Goal: Information Seeking & Learning: Learn about a topic

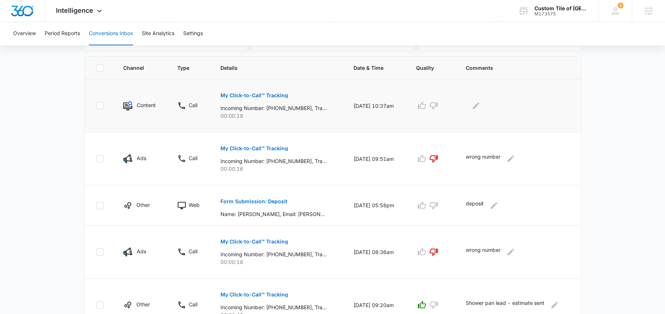
click at [272, 90] on button "My Click-to-Call™ Tracking" at bounding box center [254, 96] width 68 height 18
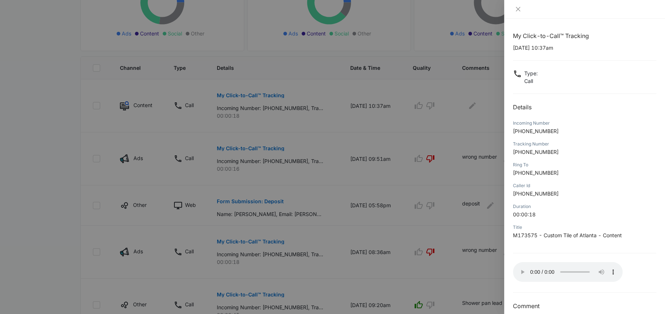
click at [445, 162] on div at bounding box center [332, 157] width 665 height 314
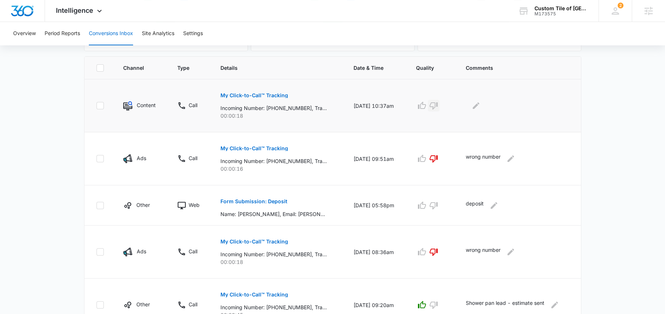
click at [437, 102] on icon "button" at bounding box center [433, 105] width 9 height 9
click at [479, 105] on icon "Edit Comments" at bounding box center [475, 105] width 7 height 7
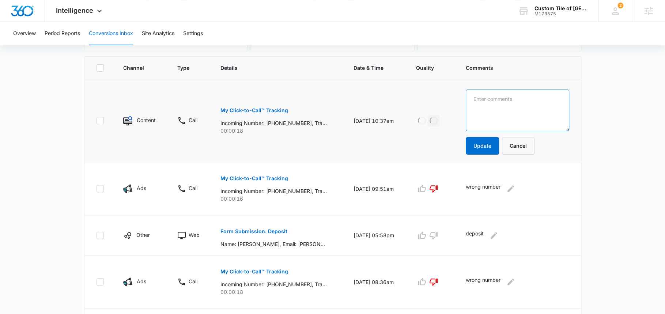
click at [479, 105] on textarea at bounding box center [517, 111] width 103 height 42
type textarea "no vm left"
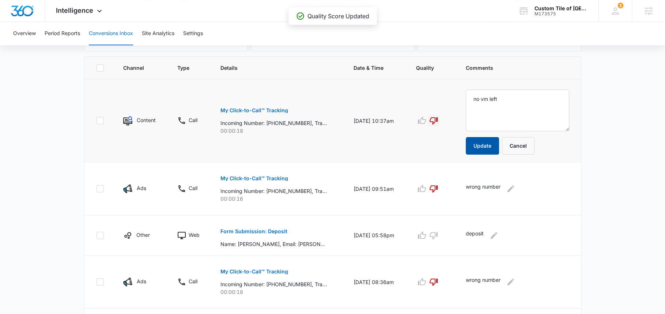
click at [496, 144] on button "Update" at bounding box center [482, 146] width 33 height 18
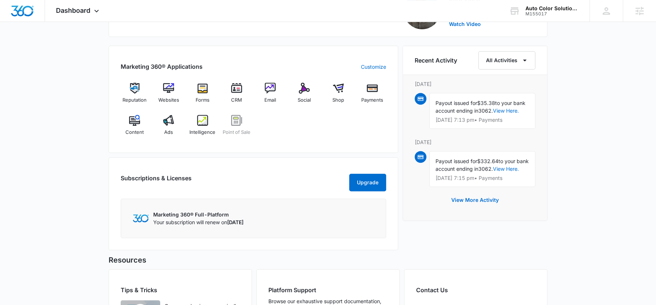
scroll to position [306, 0]
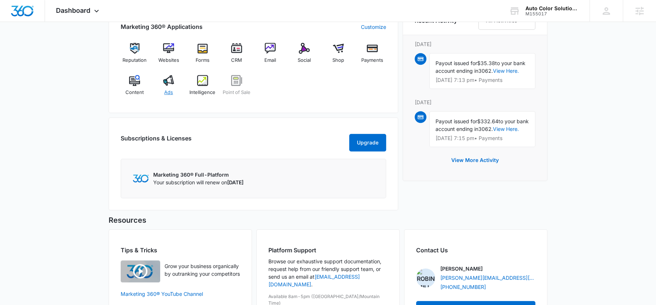
click at [171, 79] on img at bounding box center [168, 80] width 11 height 11
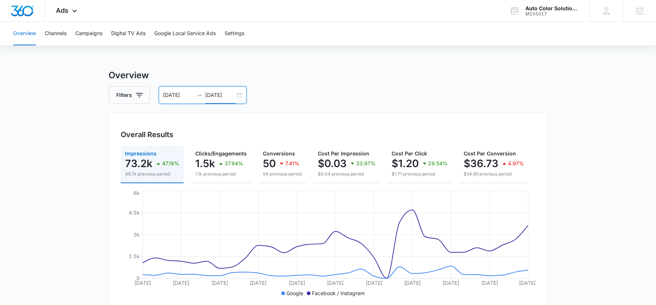
click at [209, 94] on input "[DATE]" at bounding box center [220, 95] width 30 height 8
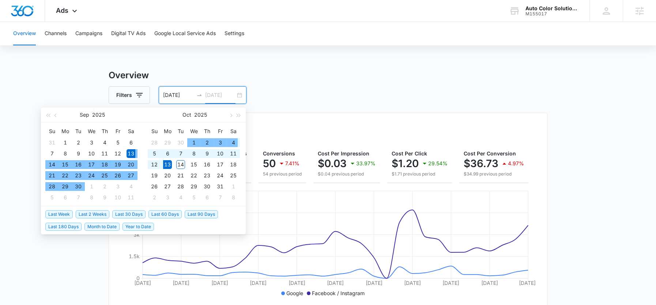
type input "[DATE]"
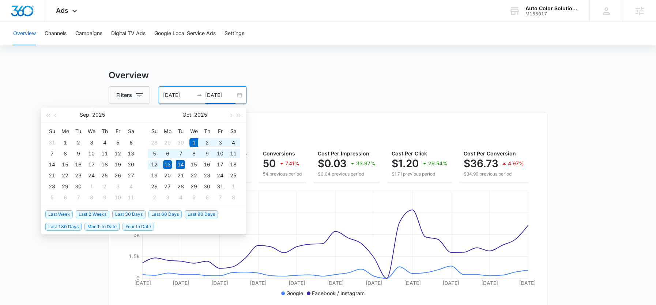
click at [105, 224] on span "Month to Date" at bounding box center [101, 227] width 35 height 8
type input "10/01/2025"
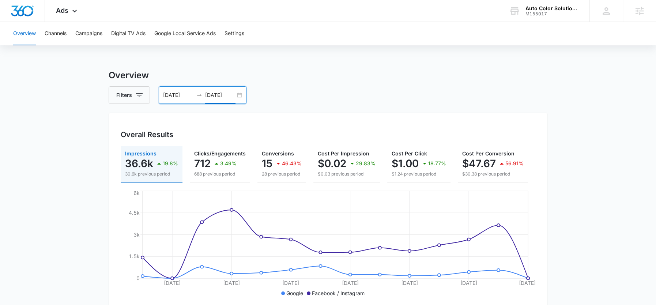
click at [221, 93] on input "[DATE]" at bounding box center [220, 95] width 30 height 8
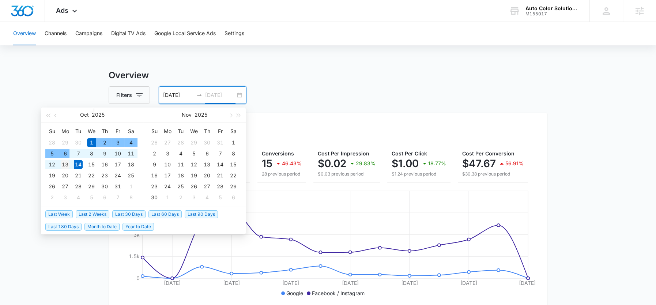
type input "[DATE]"
click at [65, 161] on div "13" at bounding box center [65, 164] width 9 height 9
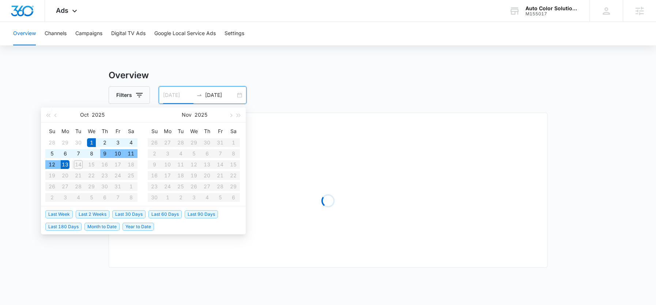
type input "[DATE]"
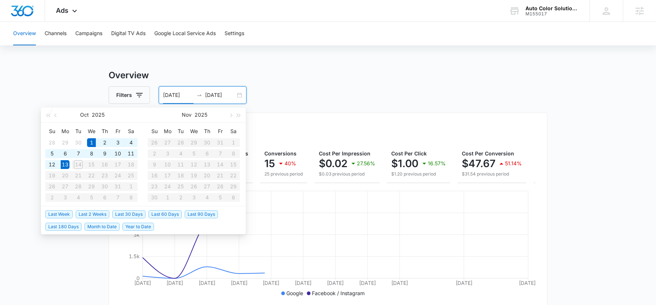
click at [363, 100] on div "Filters 10/01/2025 10/13/2025" at bounding box center [328, 95] width 439 height 18
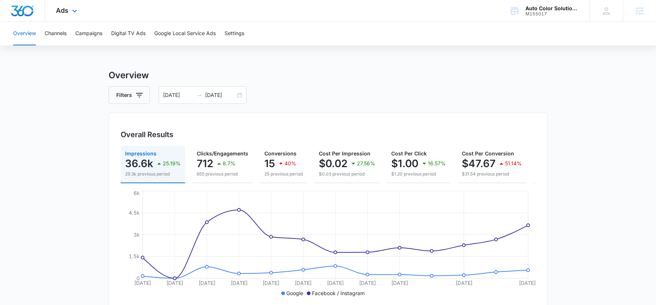
click at [59, 15] on div "Ads Apps Reputation Websites Forms CRM Email Social Shop Payments POS Content A…" at bounding box center [67, 11] width 45 height 22
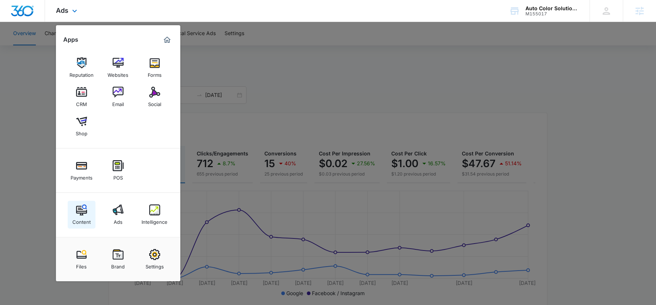
click at [80, 210] on img at bounding box center [81, 209] width 11 height 11
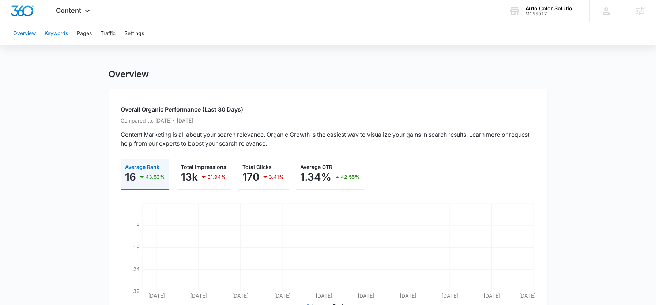
click at [59, 31] on button "Keywords" at bounding box center [56, 33] width 23 height 23
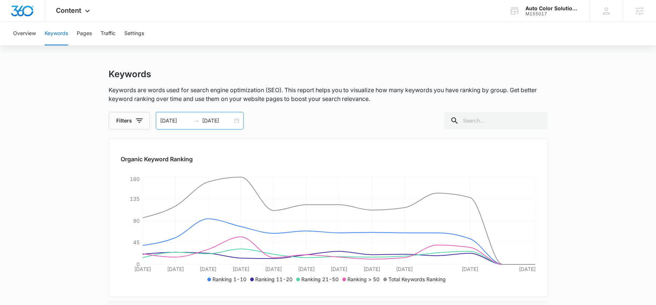
click at [209, 122] on input "10/13/2025" at bounding box center [217, 121] width 30 height 8
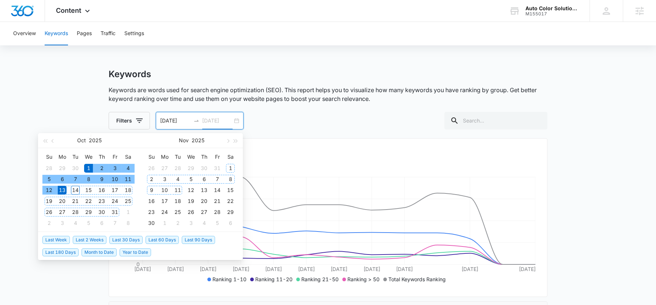
type input "10/13/2025"
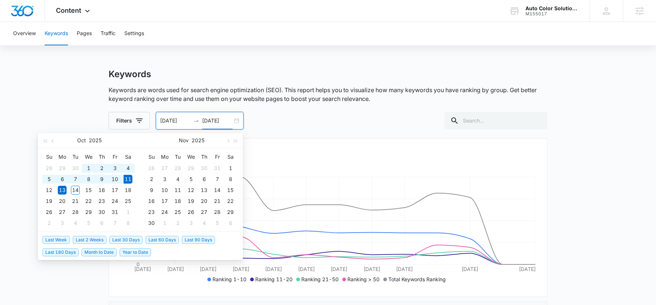
click at [133, 239] on span "Last 30 Days" at bounding box center [125, 240] width 33 height 8
type input "[DATE]"
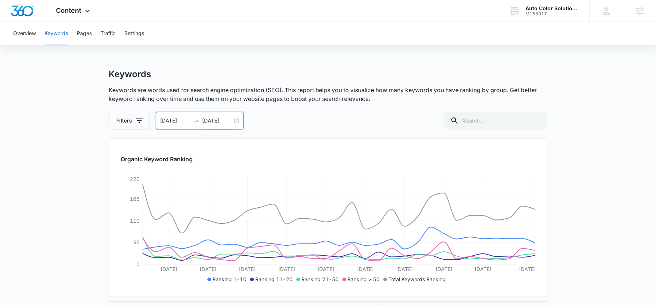
click at [213, 119] on input "[DATE]" at bounding box center [217, 121] width 30 height 8
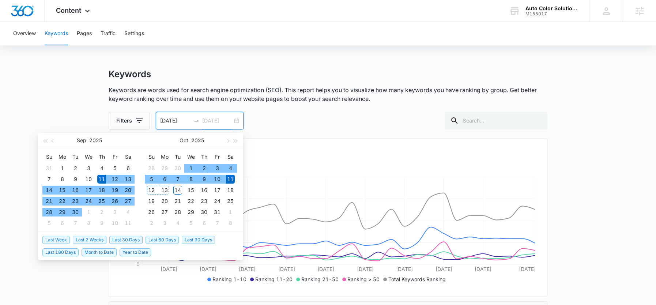
type input "[DATE]"
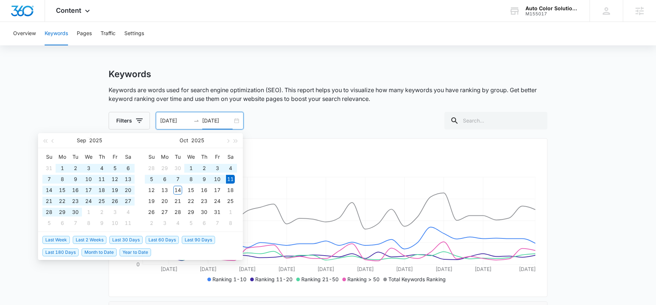
click at [156, 240] on span "Last 60 Days" at bounding box center [161, 240] width 33 height 8
type input "08/12/2025"
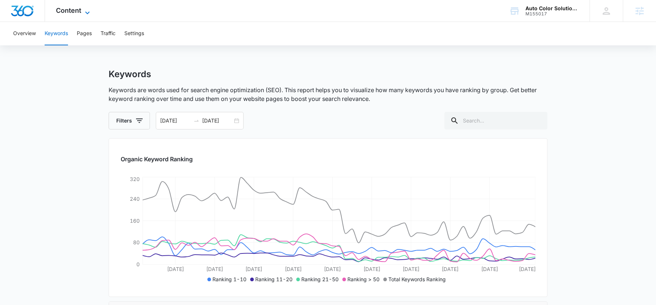
click at [78, 11] on span "Content" at bounding box center [68, 11] width 25 height 8
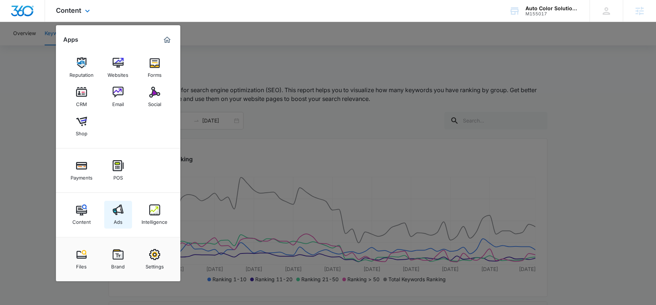
click at [122, 205] on img at bounding box center [118, 209] width 11 height 11
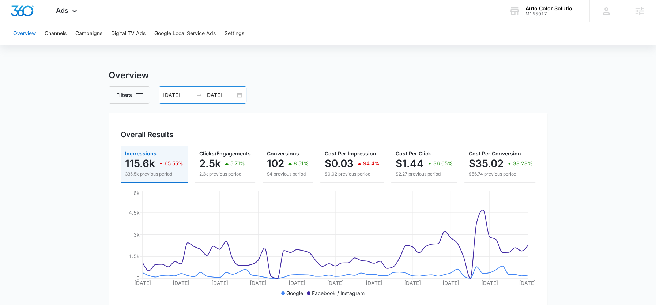
click at [217, 98] on input "[DATE]" at bounding box center [220, 95] width 30 height 8
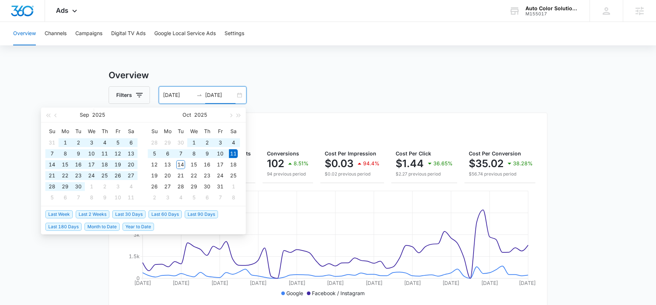
type input "[DATE]"
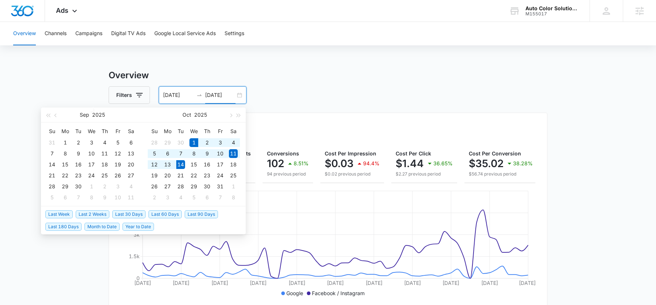
click at [100, 228] on span "Month to Date" at bounding box center [101, 227] width 35 height 8
type input "[DATE]"
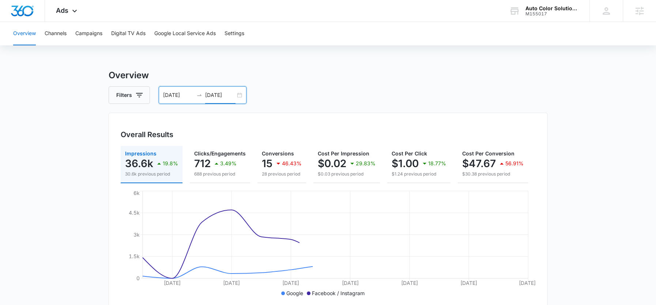
click at [218, 96] on input "[DATE]" at bounding box center [220, 95] width 30 height 8
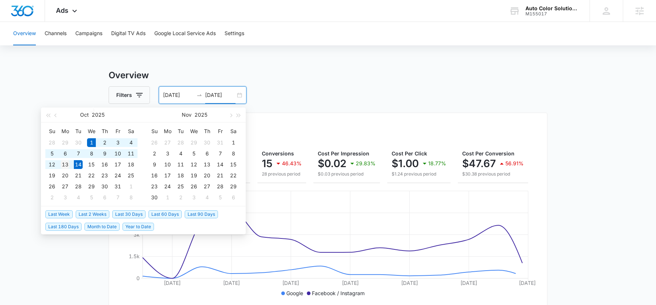
type input "10/13/2025"
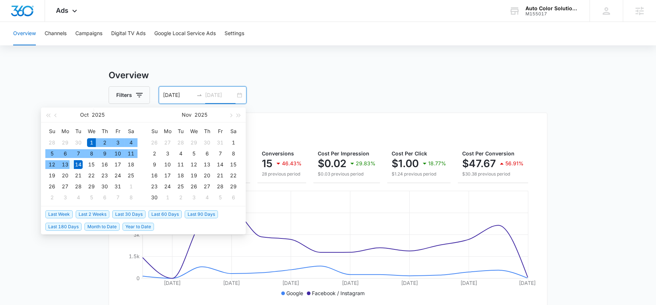
click at [62, 168] on div "13" at bounding box center [65, 164] width 9 height 9
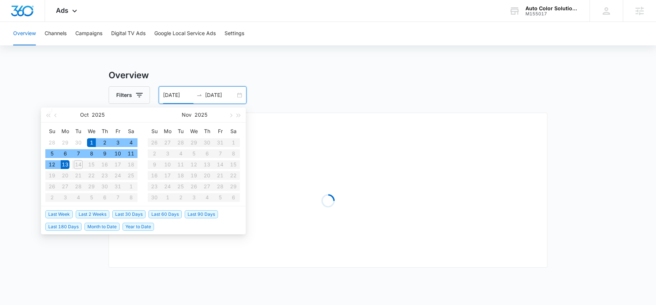
type input "[DATE]"
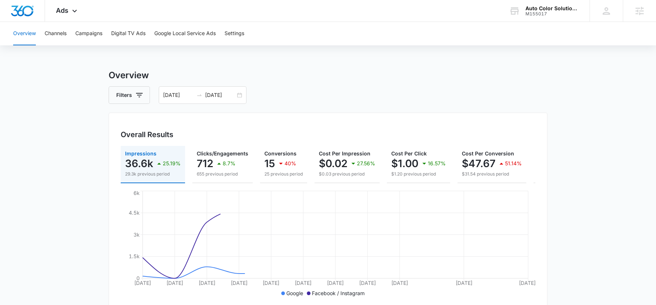
click at [297, 70] on h3 "Overview" at bounding box center [328, 75] width 439 height 13
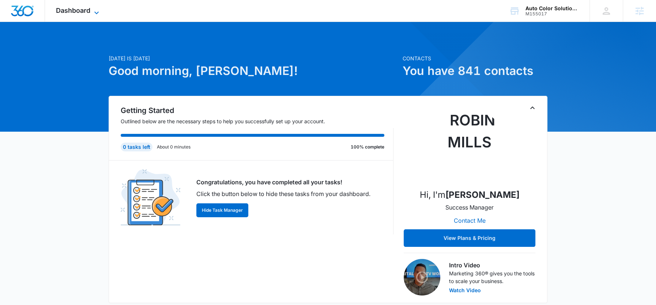
click at [83, 8] on span "Dashboard" at bounding box center [73, 11] width 34 height 8
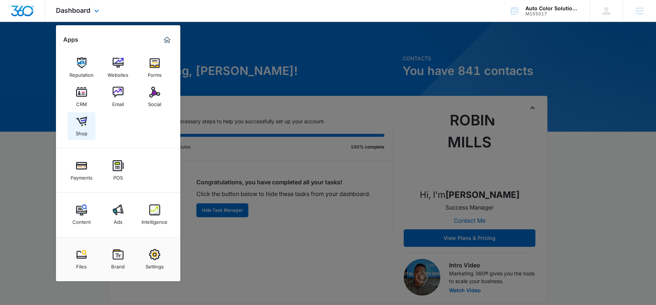
click at [81, 125] on img at bounding box center [81, 121] width 11 height 11
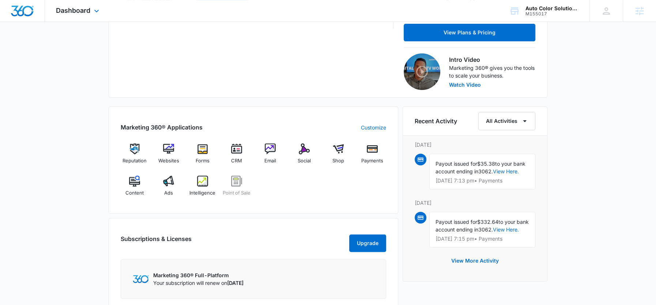
scroll to position [262, 0]
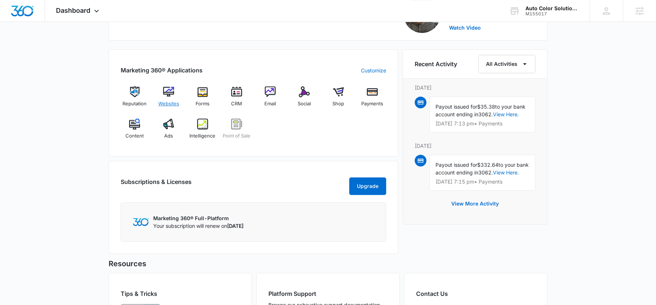
click at [168, 100] on span "Websites" at bounding box center [168, 103] width 21 height 7
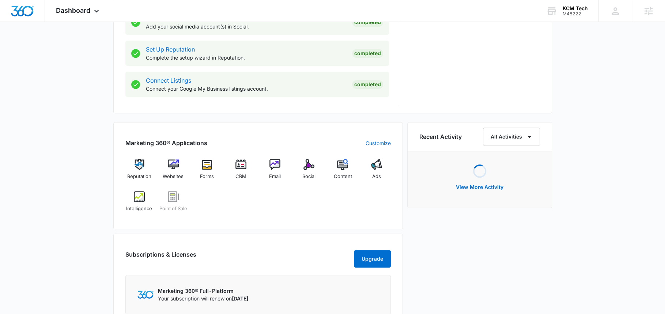
scroll to position [355, 0]
click at [312, 169] on div "Social" at bounding box center [309, 171] width 28 height 26
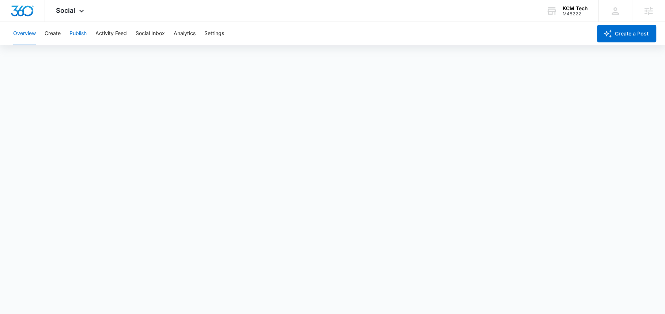
click at [81, 34] on button "Publish" at bounding box center [77, 33] width 17 height 23
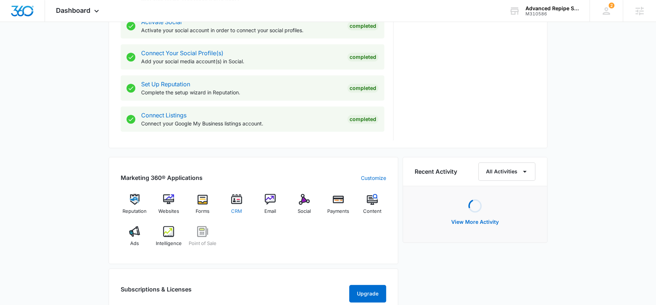
scroll to position [323, 0]
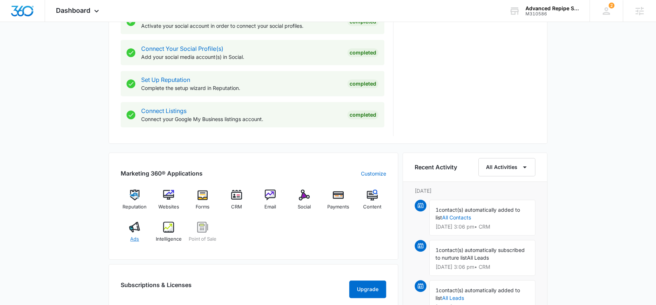
click at [132, 229] on img at bounding box center [134, 226] width 11 height 11
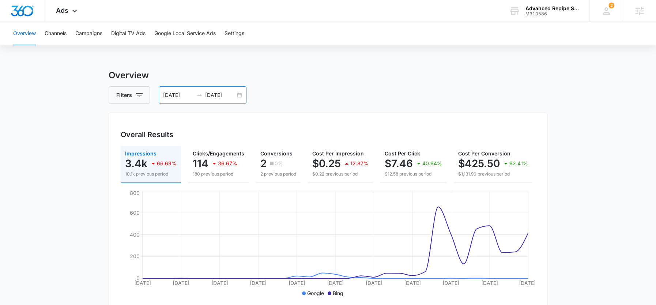
click at [219, 94] on input "10/13/2025" at bounding box center [220, 95] width 30 height 8
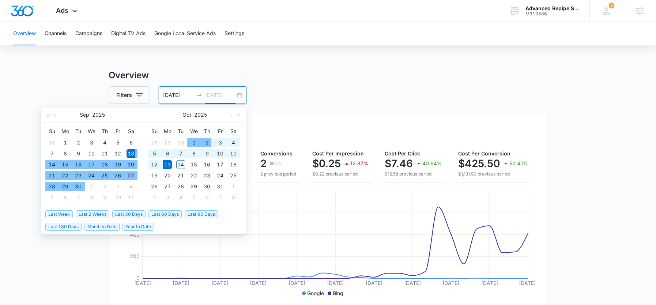
type input "10/13/2025"
click at [163, 165] on div "13" at bounding box center [167, 164] width 9 height 9
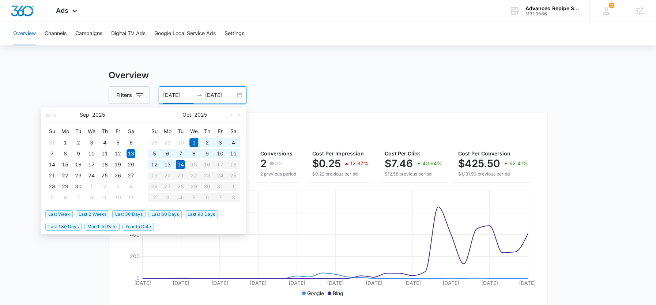
click at [104, 228] on span "Month to Date" at bounding box center [101, 227] width 35 height 8
type input "[DATE]"
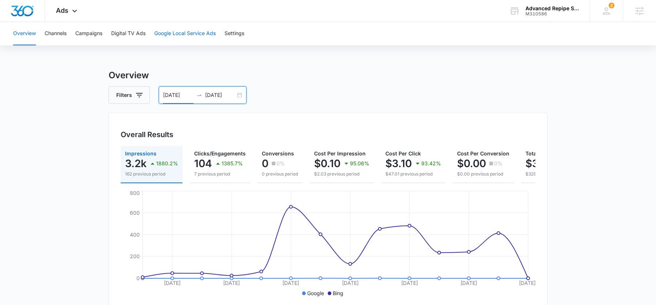
click at [169, 35] on button "Google Local Service Ads" at bounding box center [184, 33] width 61 height 23
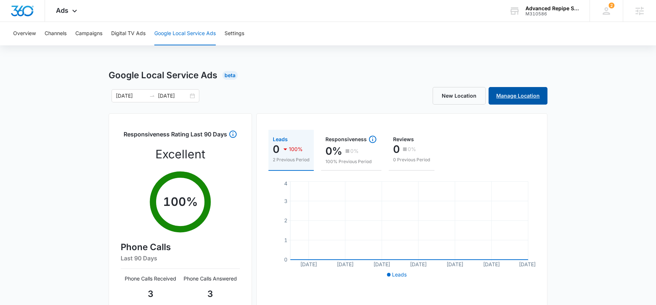
click at [530, 98] on link "Manage Location" at bounding box center [517, 96] width 59 height 18
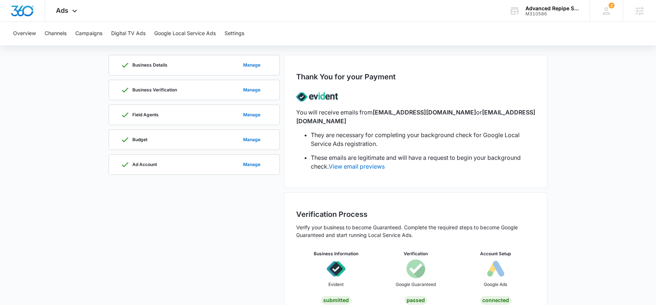
scroll to position [42, 0]
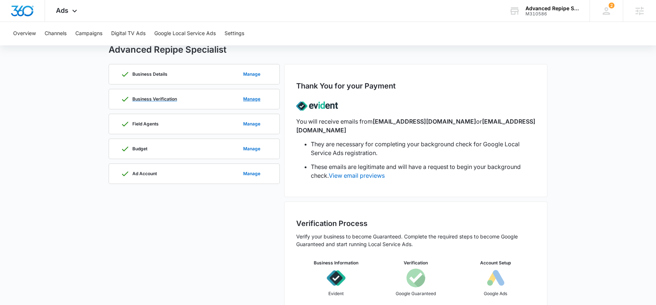
click at [221, 103] on div "Business Verification Manage" at bounding box center [194, 99] width 147 height 20
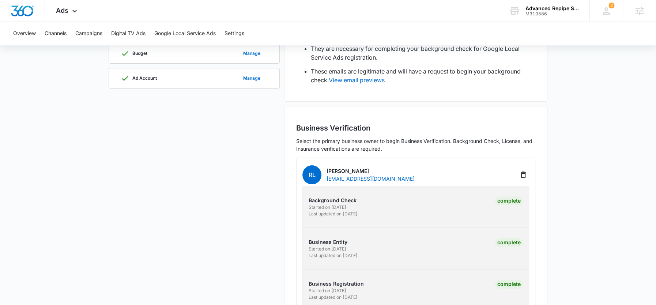
scroll to position [0, 0]
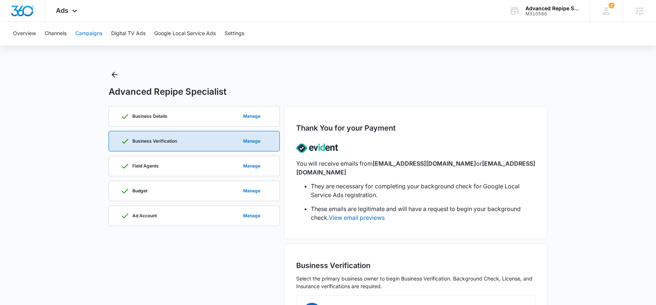
click at [96, 35] on button "Campaigns" at bounding box center [88, 33] width 27 height 23
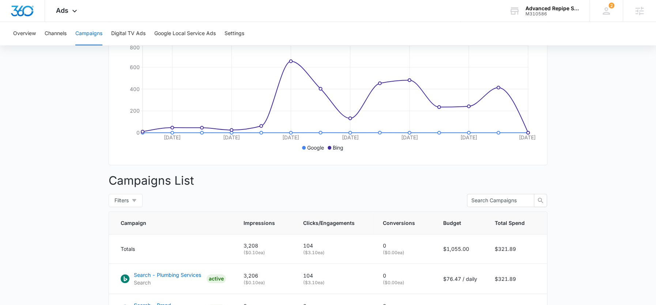
scroll to position [114, 0]
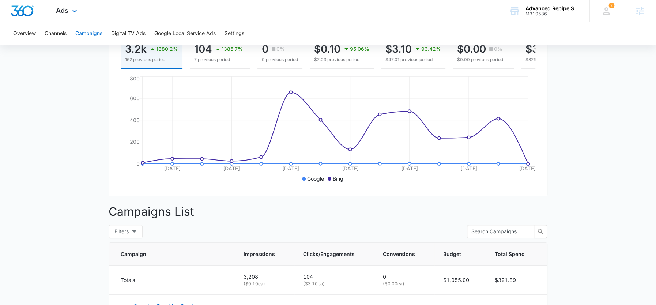
click at [61, 15] on div "Ads Apps Reputation Websites Forms CRM Email Social Payments POS Content Ads In…" at bounding box center [67, 11] width 45 height 22
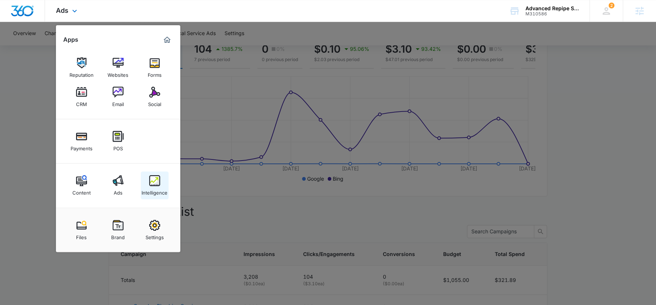
click at [143, 176] on link "Intelligence" at bounding box center [155, 185] width 28 height 28
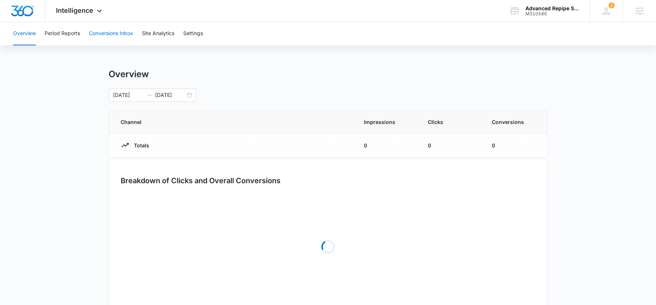
click at [101, 34] on button "Conversions Inbox" at bounding box center [111, 33] width 44 height 23
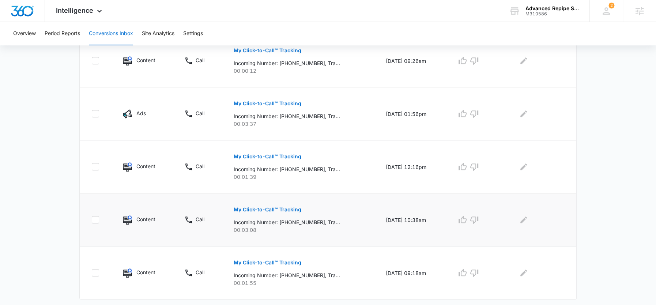
scroll to position [451, 0]
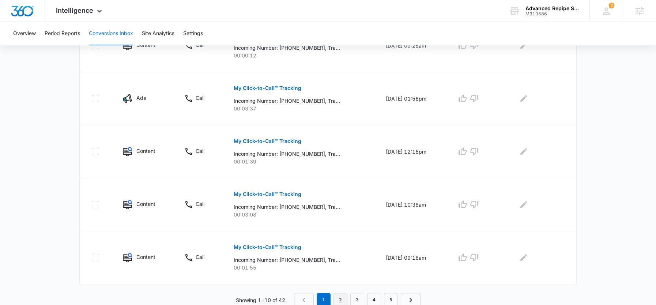
click at [342, 297] on link "2" at bounding box center [340, 300] width 14 height 14
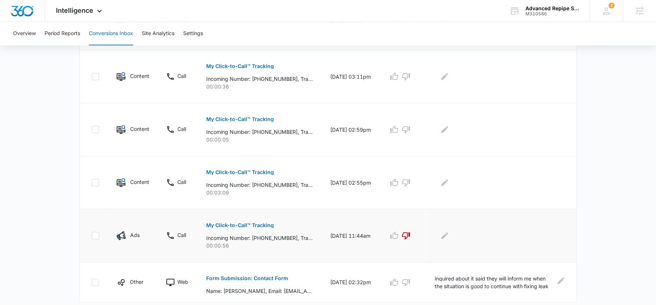
scroll to position [425, 0]
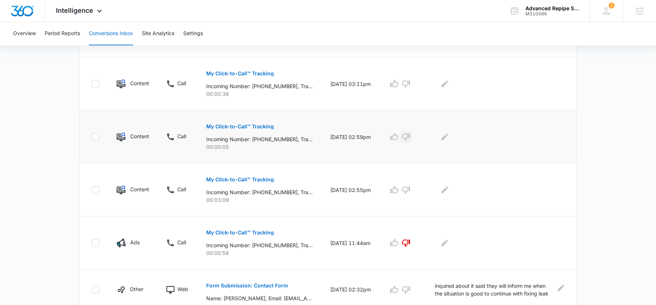
click at [410, 134] on icon "button" at bounding box center [406, 136] width 8 height 7
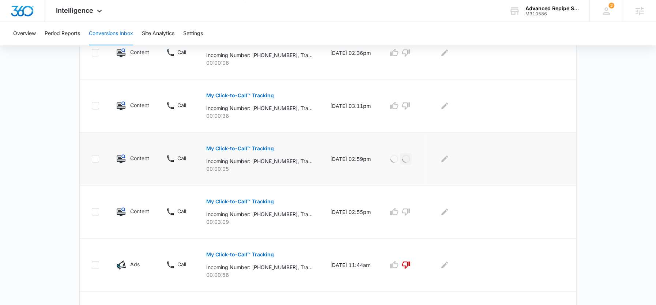
scroll to position [379, 0]
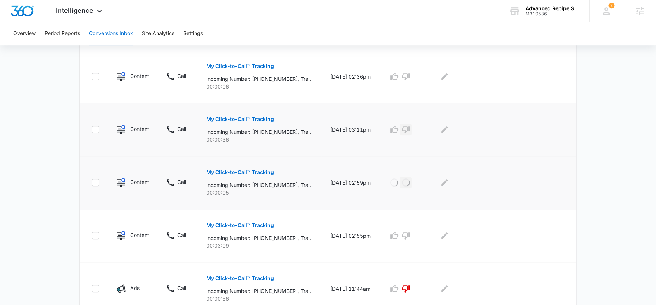
click at [410, 126] on icon "button" at bounding box center [405, 129] width 9 height 9
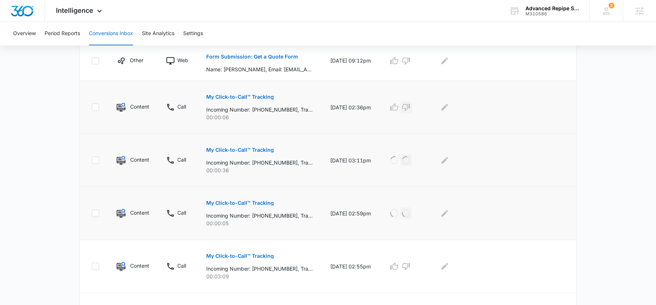
click at [410, 107] on icon "button" at bounding box center [406, 107] width 8 height 7
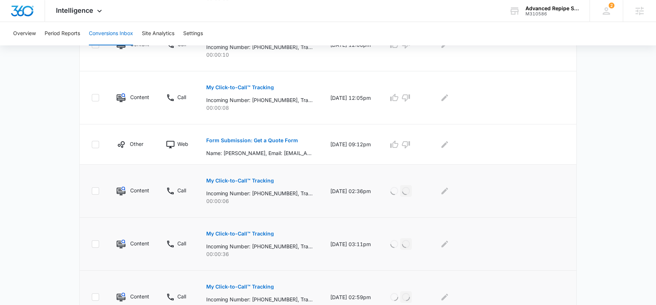
scroll to position [263, 0]
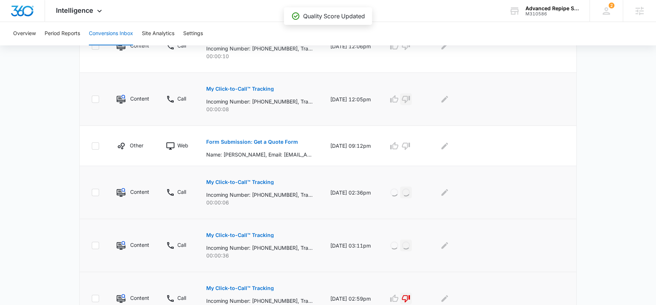
click at [409, 96] on icon "button" at bounding box center [405, 99] width 9 height 9
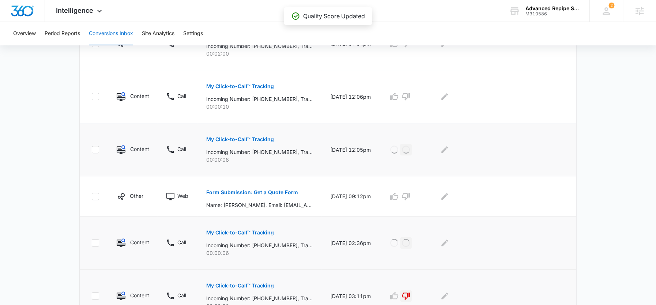
scroll to position [204, 0]
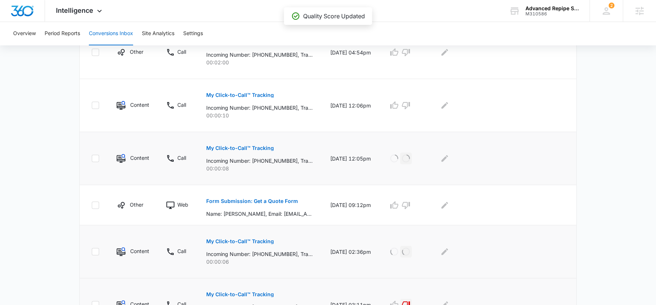
click at [409, 96] on td at bounding box center [402, 105] width 46 height 53
click at [410, 102] on icon "button" at bounding box center [406, 105] width 8 height 7
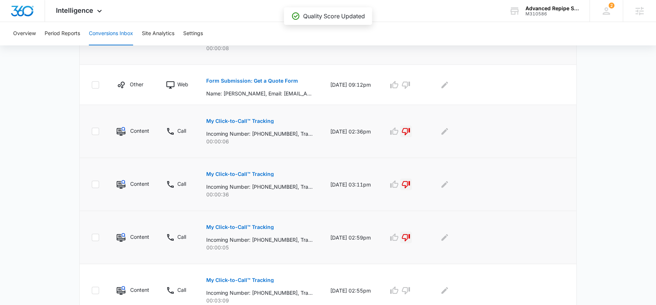
scroll to position [309, 0]
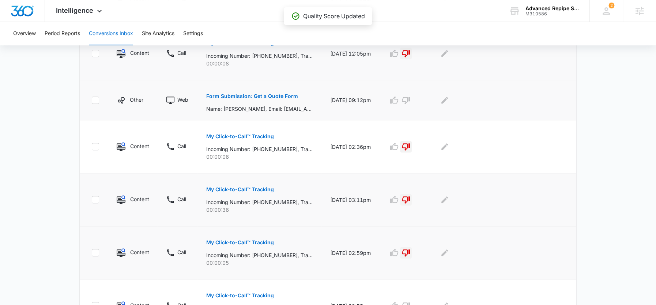
click at [268, 96] on p "Form Submission: Get a Quote Form" at bounding box center [252, 96] width 92 height 5
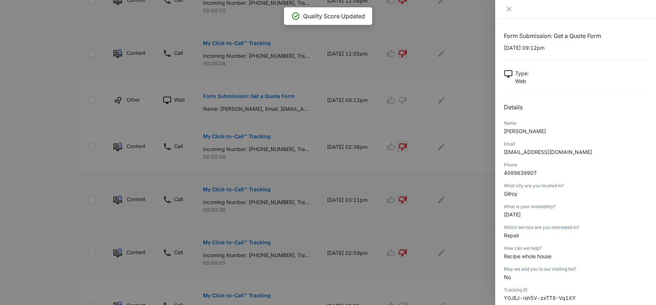
click at [525, 254] on span "Recipe whole house" at bounding box center [528, 256] width 48 height 6
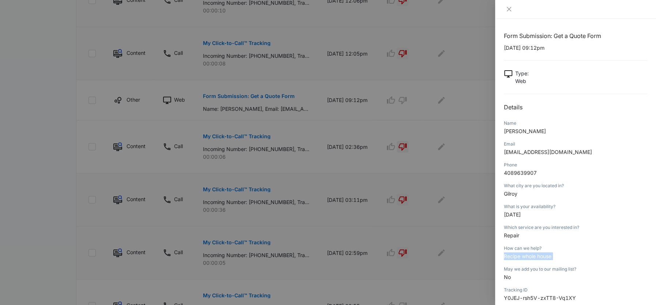
click at [525, 254] on span "Recipe whole house" at bounding box center [528, 256] width 48 height 6
copy span "Recipe whole house"
click at [439, 166] on div at bounding box center [328, 152] width 656 height 305
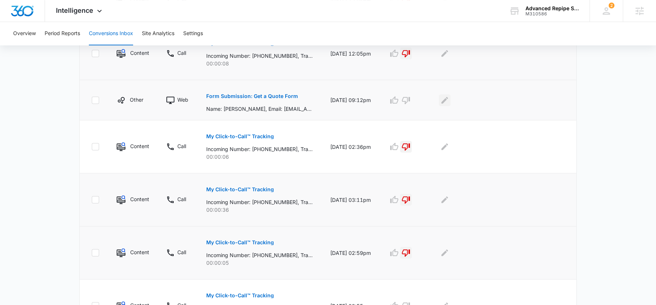
click at [448, 98] on icon "Edit Comments" at bounding box center [444, 100] width 9 height 9
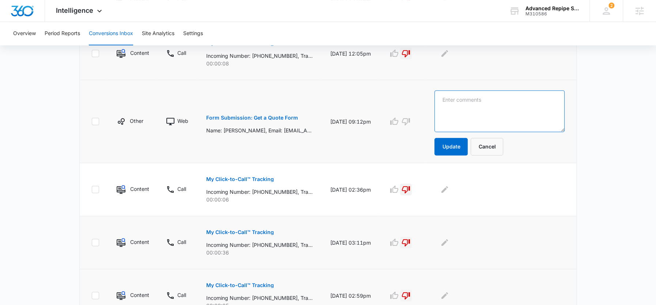
click at [449, 100] on textarea at bounding box center [499, 111] width 130 height 42
paste textarea "Recipe whole house"
click at [454, 98] on textarea "Recipe whole house" at bounding box center [499, 111] width 130 height 42
type textarea "Repipe whole house"
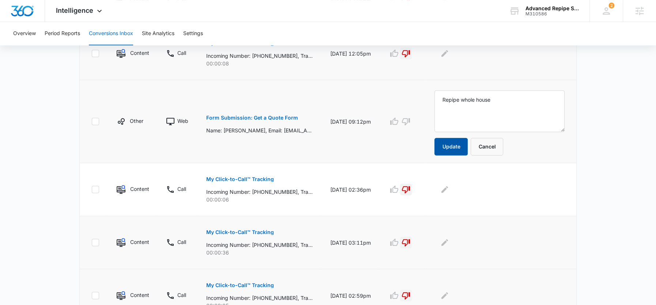
click at [462, 140] on button "Update" at bounding box center [450, 147] width 33 height 18
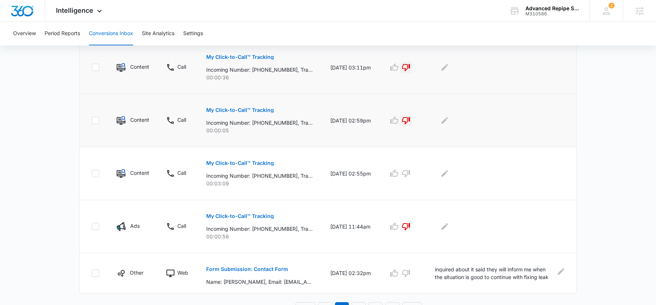
scroll to position [493, 0]
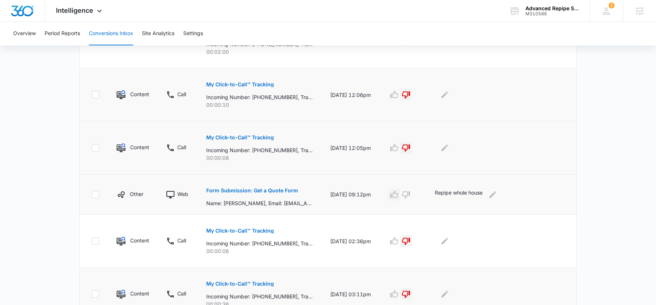
click at [396, 193] on icon "button" at bounding box center [394, 193] width 8 height 7
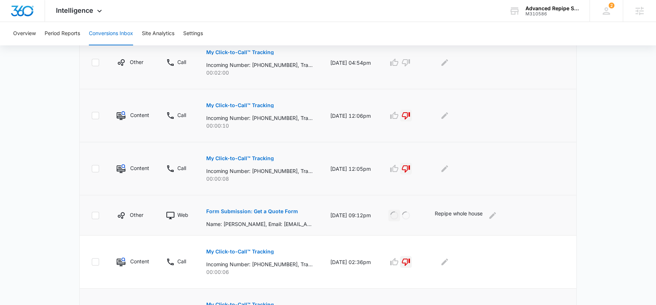
scroll to position [451, 0]
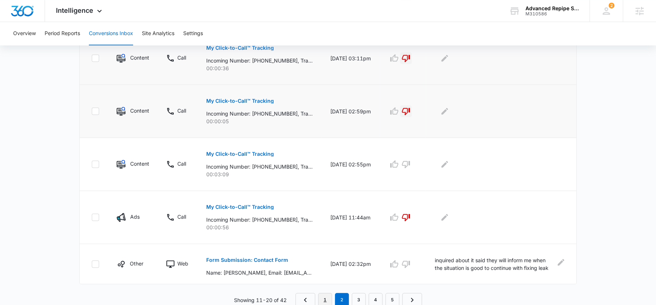
click at [326, 298] on link "1" at bounding box center [325, 300] width 14 height 14
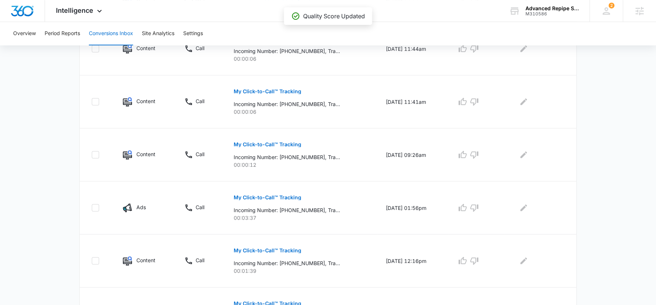
scroll to position [340, 0]
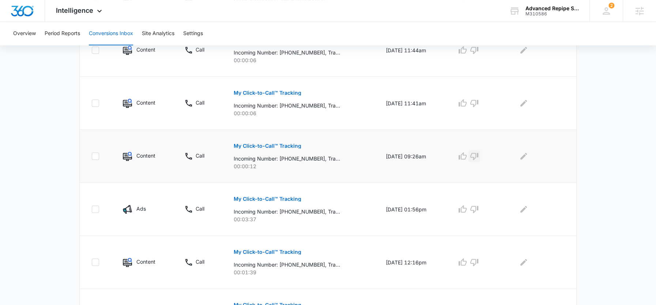
click at [478, 153] on icon "button" at bounding box center [474, 156] width 8 height 7
click at [478, 105] on icon "button" at bounding box center [474, 103] width 9 height 9
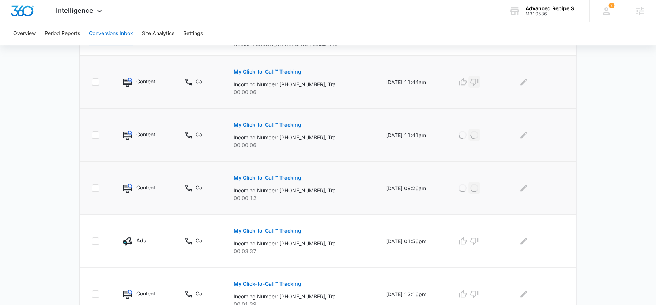
click at [478, 82] on icon "button" at bounding box center [474, 82] width 8 height 7
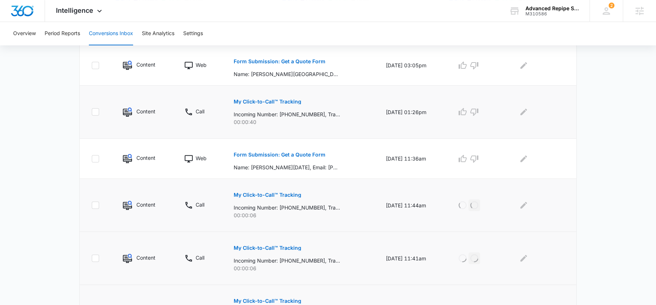
scroll to position [180, 0]
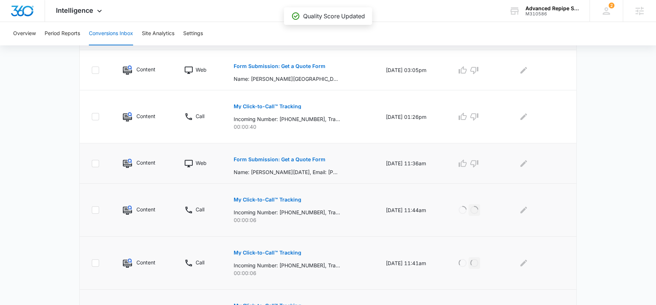
click at [282, 152] on button "Form Submission: Get a Quote Form" at bounding box center [280, 160] width 92 height 18
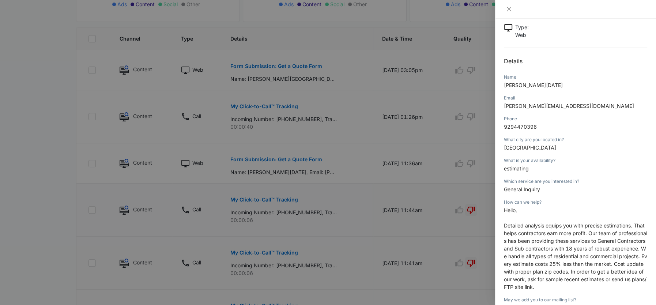
scroll to position [47, 0]
click at [458, 162] on div at bounding box center [328, 152] width 656 height 305
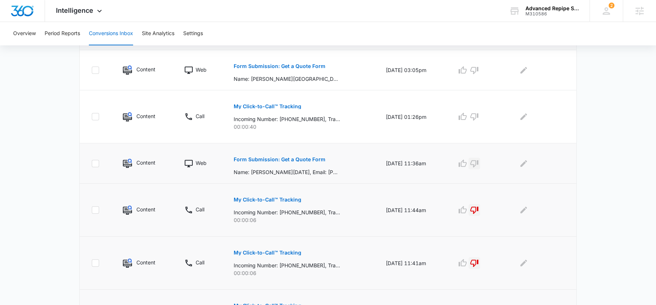
click at [478, 164] on icon "button" at bounding box center [474, 163] width 9 height 9
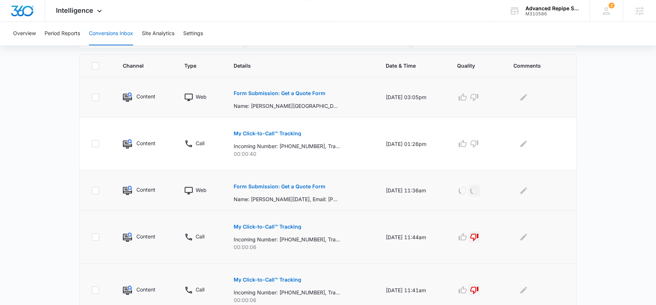
scroll to position [148, 0]
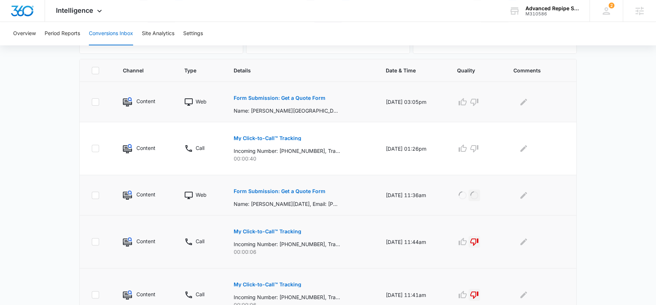
click at [312, 92] on button "Form Submission: Get a Quote Form" at bounding box center [280, 98] width 92 height 18
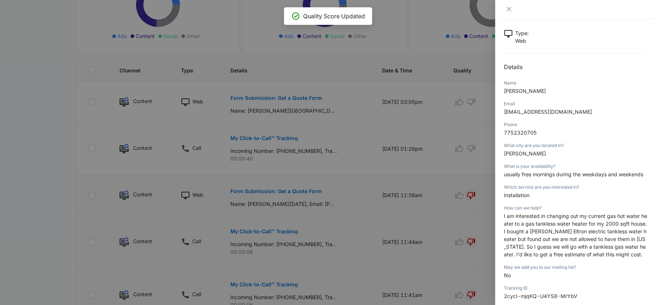
scroll to position [41, 0]
click at [521, 224] on span "I am interested in changing out my current gas hot water heater to a gas tankle…" at bounding box center [575, 234] width 143 height 45
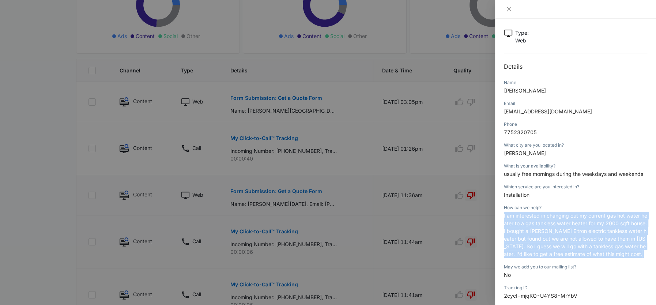
click at [521, 224] on span "I am interested in changing out my current gas hot water heater to a gas tankle…" at bounding box center [575, 234] width 143 height 45
copy span "I am interested in changing out my current gas hot water heater to a gas tankle…"
click at [382, 163] on div at bounding box center [328, 152] width 656 height 305
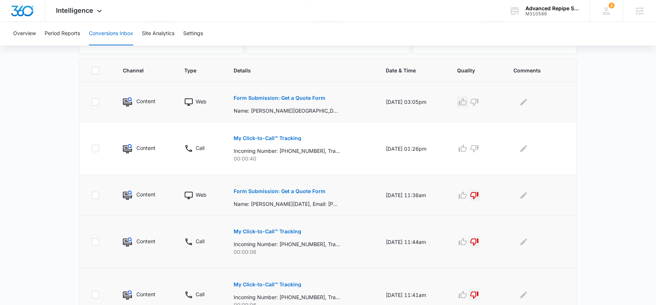
click at [463, 99] on icon "button" at bounding box center [462, 102] width 9 height 9
click at [524, 100] on icon "Edit Comments" at bounding box center [523, 102] width 9 height 9
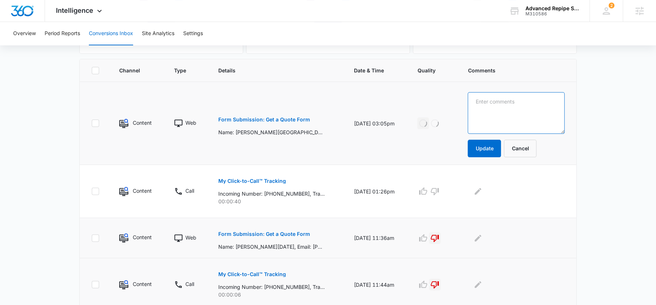
click at [524, 100] on textarea at bounding box center [515, 113] width 97 height 42
paste textarea "I am interested in changing out my current gas hot water heater to a gas tankle…"
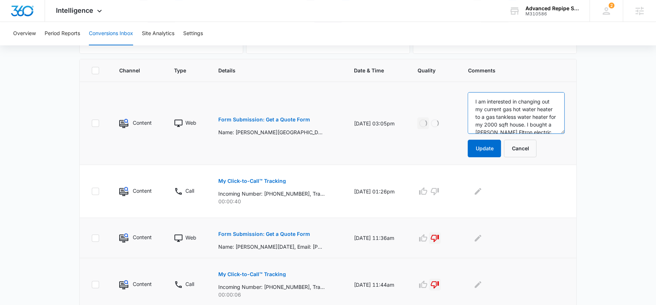
scroll to position [94, 0]
type textarea "I am interested in changing out my current gas hot water heater to a gas tankle…"
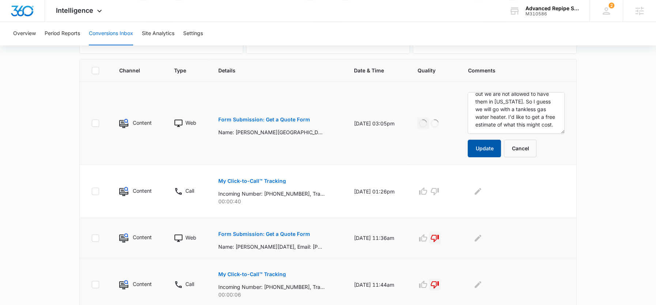
click at [497, 146] on button "Update" at bounding box center [483, 149] width 33 height 18
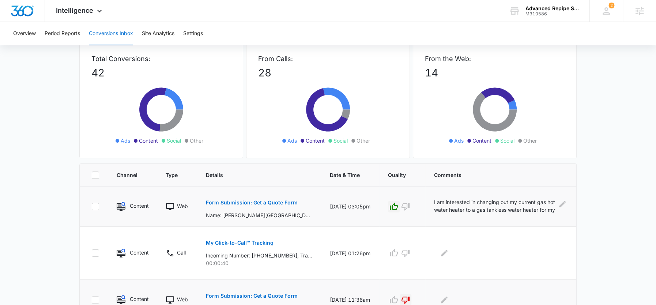
scroll to position [43, 0]
click at [87, 9] on span "Intelligence" at bounding box center [74, 11] width 37 height 8
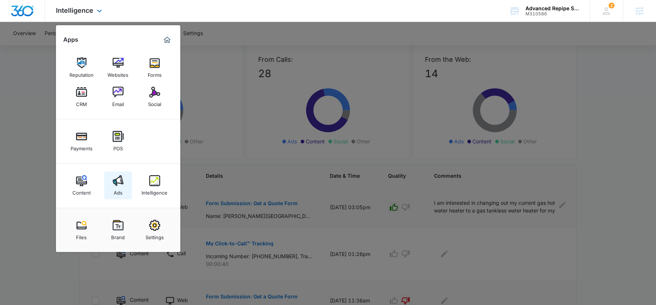
click at [116, 178] on img at bounding box center [118, 180] width 11 height 11
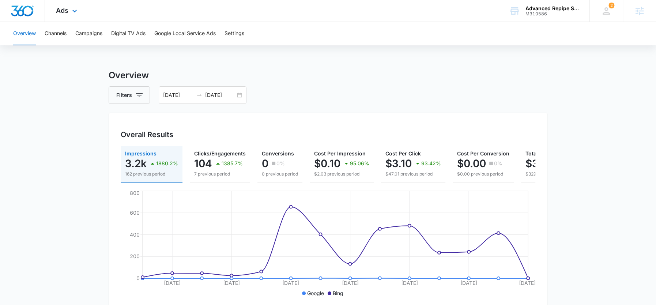
click at [72, 19] on div "Ads Apps Reputation Websites Forms CRM Email Social Payments POS Content Ads In…" at bounding box center [67, 11] width 45 height 22
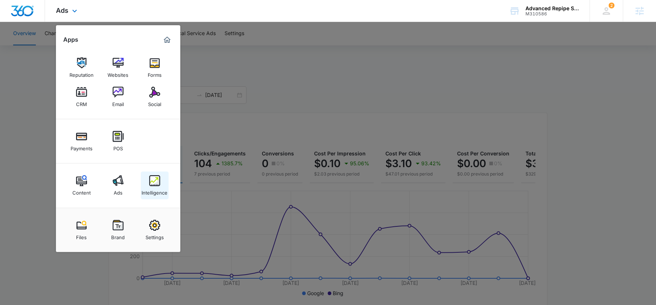
click at [154, 183] on img at bounding box center [154, 180] width 11 height 11
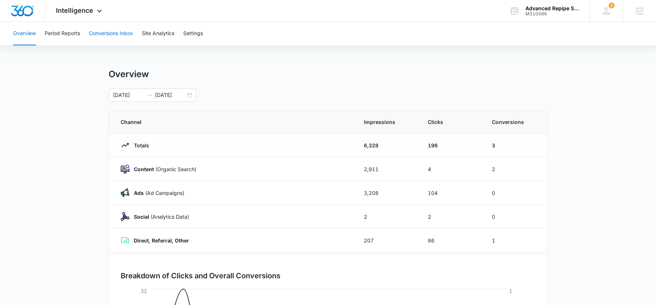
click at [96, 35] on button "Conversions Inbox" at bounding box center [111, 33] width 44 height 23
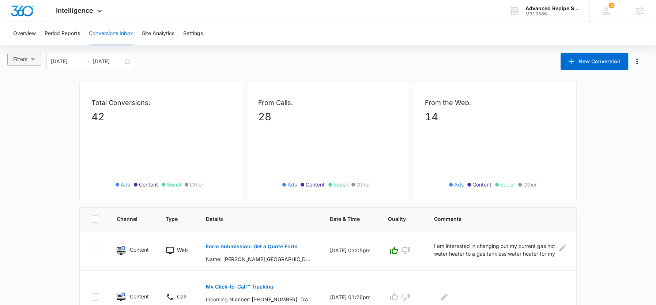
click at [31, 62] on button "Filters" at bounding box center [24, 59] width 34 height 13
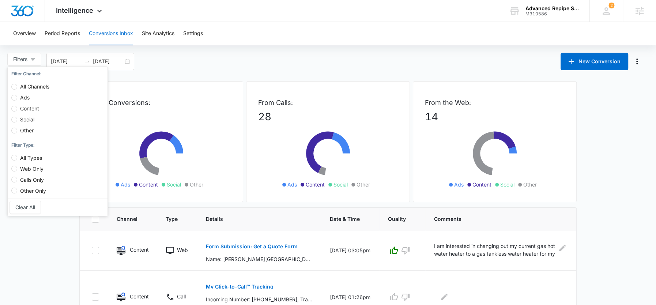
click at [22, 96] on span "Ads" at bounding box center [24, 97] width 15 height 6
click at [17, 96] on input "Ads" at bounding box center [14, 98] width 6 height 6
radio input "true"
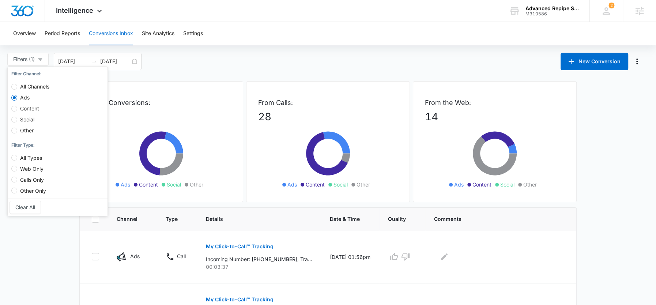
click at [30, 87] on span "All Channels" at bounding box center [34, 86] width 35 height 6
click at [17, 87] on input "All Channels" at bounding box center [14, 87] width 6 height 6
radio input "true"
radio input "false"
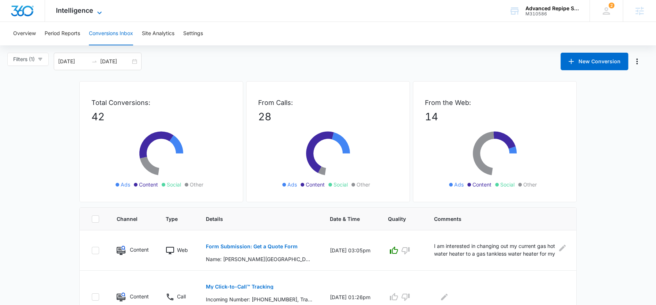
click at [85, 10] on span "Intelligence" at bounding box center [74, 11] width 37 height 8
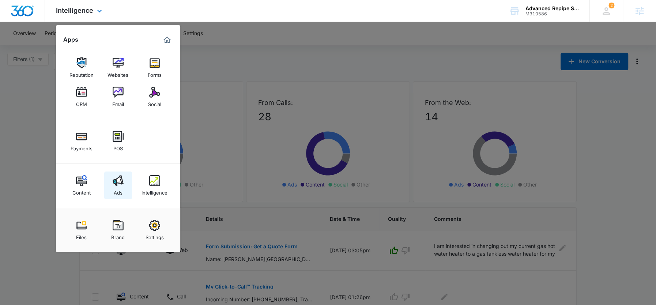
click at [114, 185] on img at bounding box center [118, 180] width 11 height 11
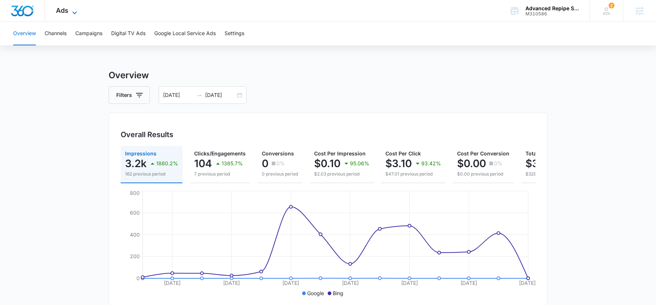
click at [60, 14] on span "Ads" at bounding box center [62, 11] width 12 height 8
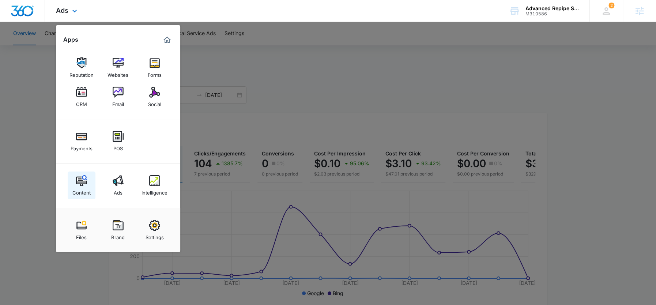
click at [87, 177] on link "Content" at bounding box center [82, 185] width 28 height 28
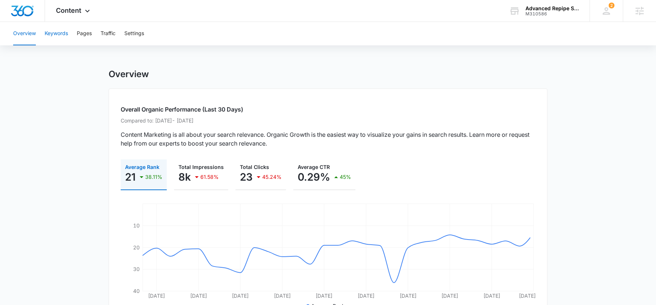
click at [60, 39] on button "Keywords" at bounding box center [56, 33] width 23 height 23
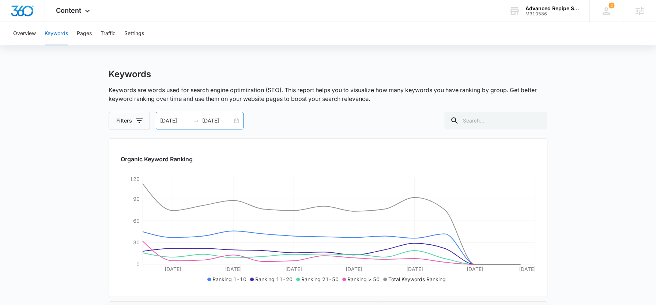
click at [214, 121] on input "[DATE]" at bounding box center [217, 121] width 30 height 8
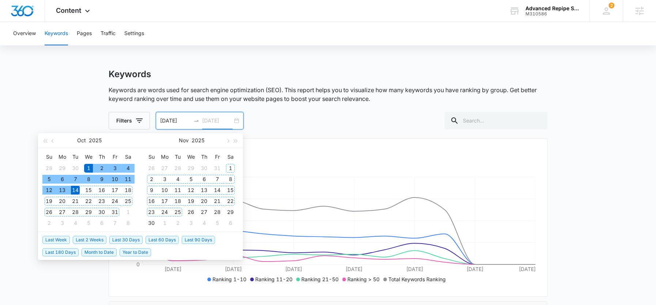
type input "[DATE]"
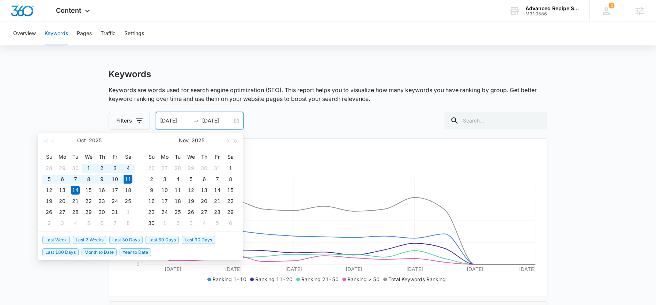
click at [133, 240] on span "Last 30 Days" at bounding box center [125, 240] width 33 height 8
type input "[DATE]"
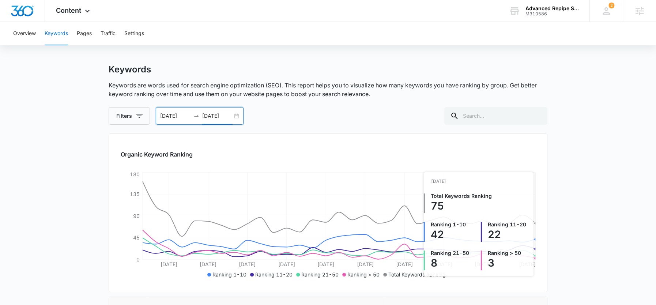
scroll to position [5, 0]
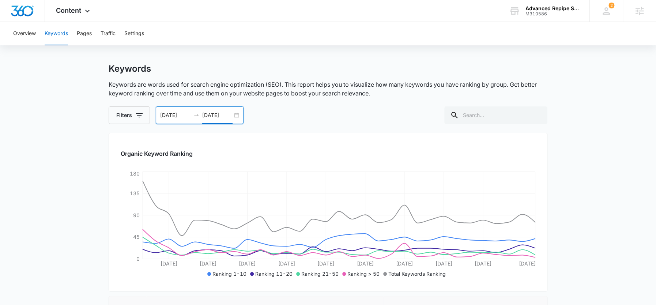
click at [99, 37] on div "Overview Keywords Pages Traffic Settings" at bounding box center [328, 33] width 638 height 23
click at [76, 14] on span "Content" at bounding box center [68, 11] width 25 height 8
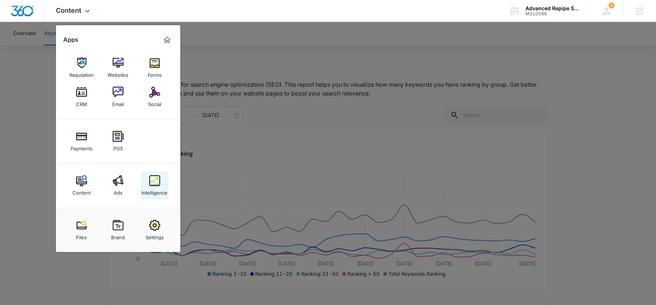
click at [154, 191] on div "Intelligence" at bounding box center [154, 191] width 26 height 10
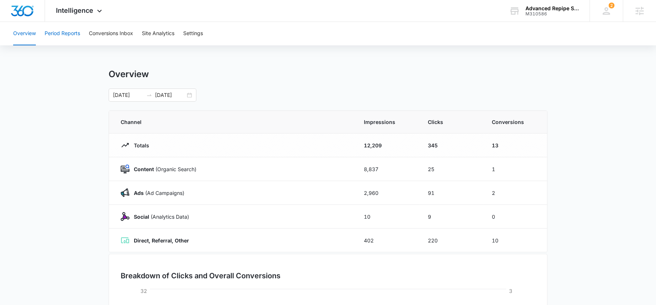
click at [61, 38] on button "Period Reports" at bounding box center [62, 33] width 35 height 23
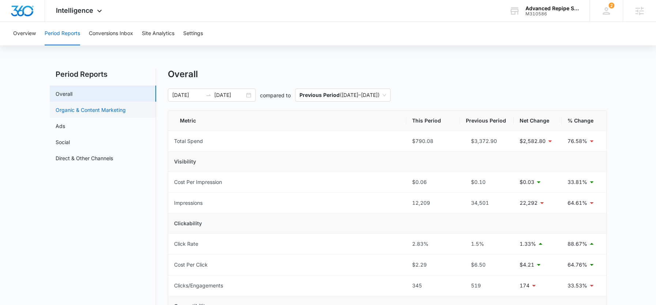
click at [94, 110] on link "Organic & Content Marketing" at bounding box center [91, 110] width 70 height 8
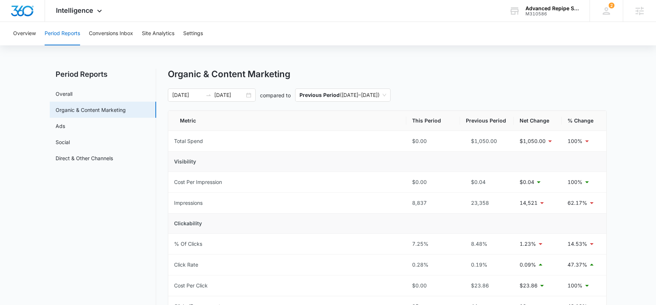
click at [232, 95] on input "[DATE]" at bounding box center [229, 95] width 30 height 8
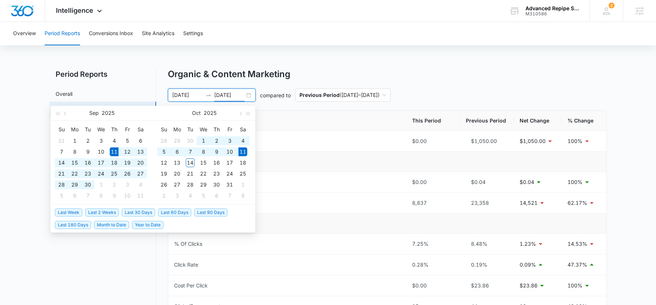
type input "[DATE]"
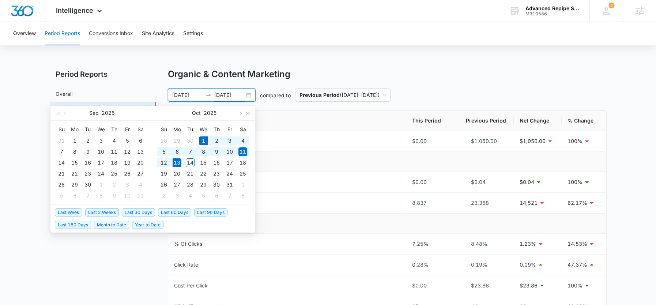
click at [121, 222] on span "Month to Date" at bounding box center [111, 225] width 35 height 8
type input "[DATE]"
type input "10/13/2025"
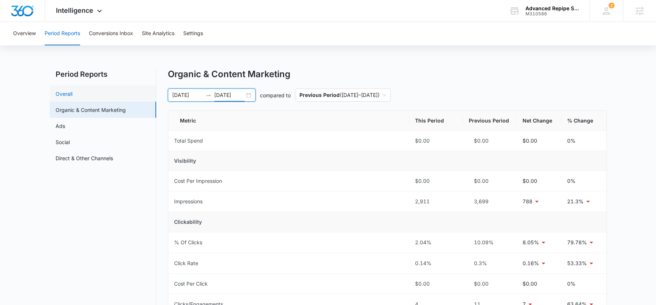
click at [66, 94] on link "Overall" at bounding box center [64, 94] width 17 height 8
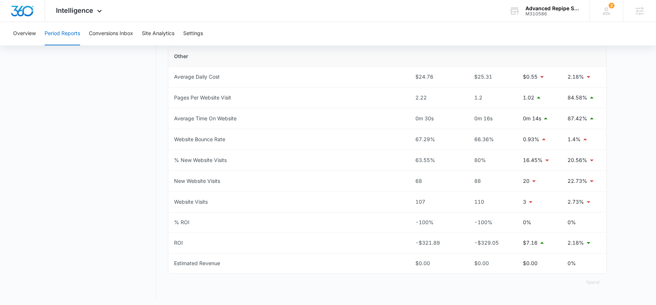
scroll to position [71, 0]
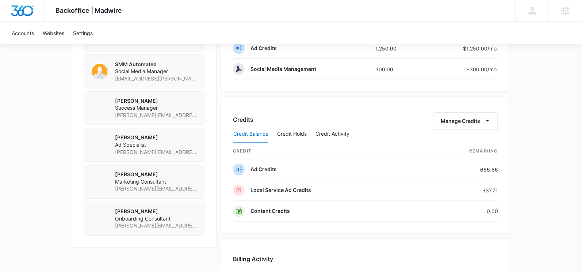
scroll to position [574, 0]
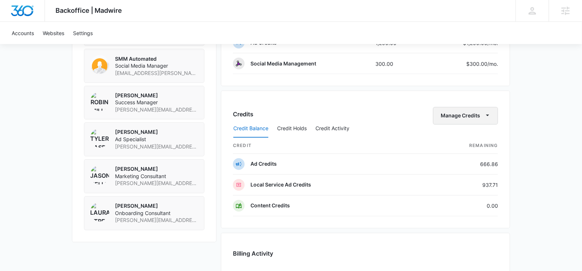
click at [453, 114] on button "Manage Credits" at bounding box center [465, 116] width 65 height 18
click at [449, 131] on button "Transfer Credits" at bounding box center [466, 135] width 65 height 11
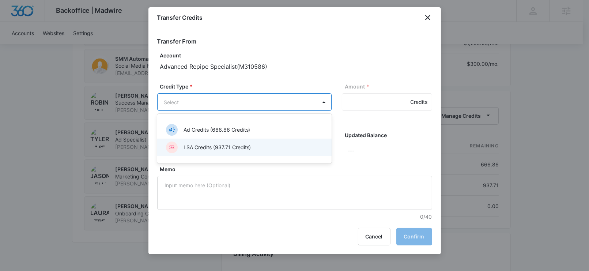
click at [255, 144] on div "LSA Credits (937.71 Credits)" at bounding box center [243, 147] width 155 height 12
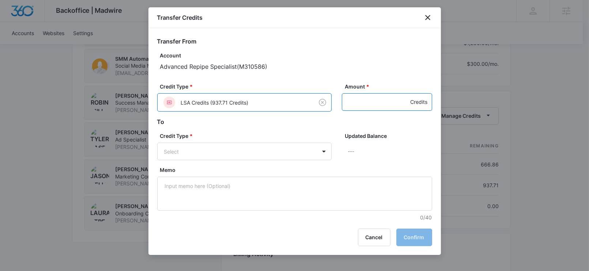
click at [364, 101] on input "Amount *" at bounding box center [387, 102] width 90 height 18
type input "500"
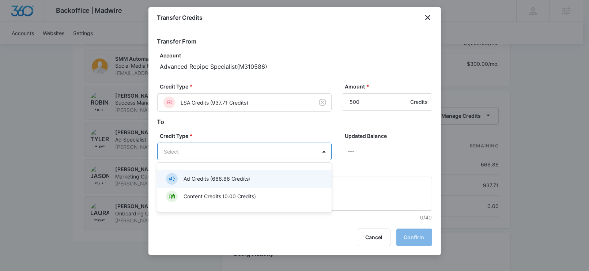
click at [234, 181] on p "Ad Credits (666.86 Credits)" at bounding box center [216, 179] width 67 height 8
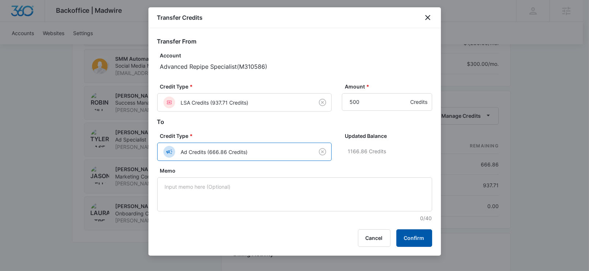
click at [403, 232] on button "Confirm" at bounding box center [414, 238] width 36 height 18
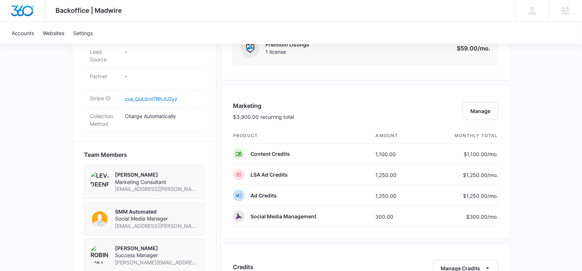
scroll to position [386, 0]
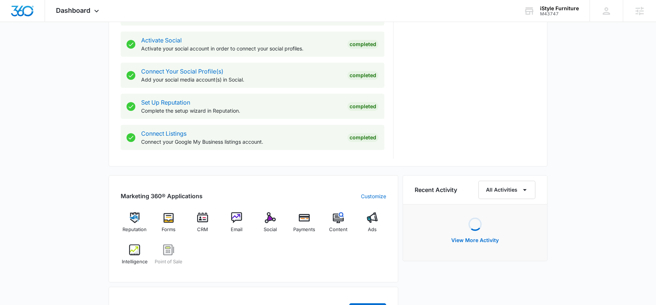
scroll to position [313, 0]
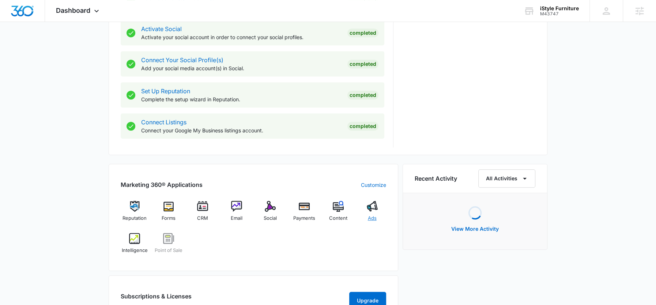
click at [365, 205] on div "Ads" at bounding box center [372, 214] width 28 height 26
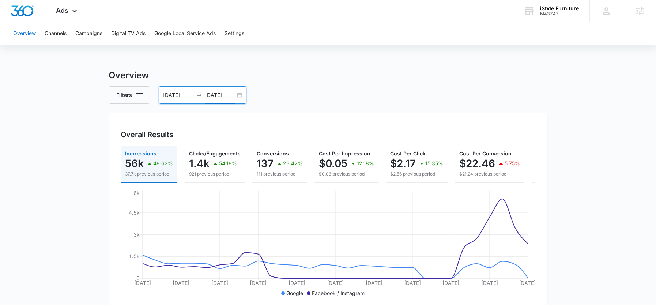
click at [215, 92] on input "10/13/2025" at bounding box center [220, 95] width 30 height 8
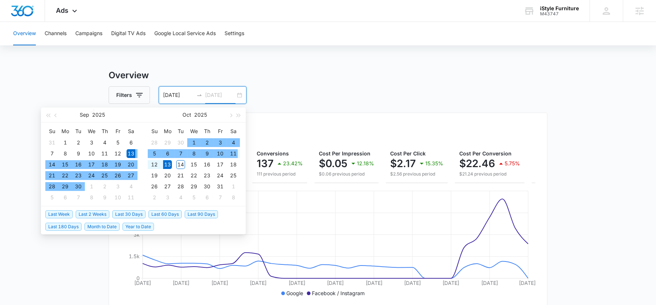
type input "10/13/2025"
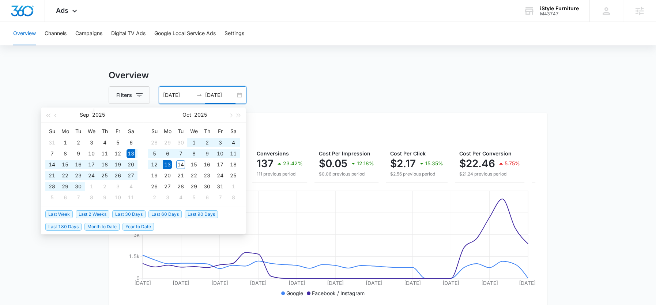
click at [100, 225] on span "Month to Date" at bounding box center [101, 227] width 35 height 8
type input "10/01/2025"
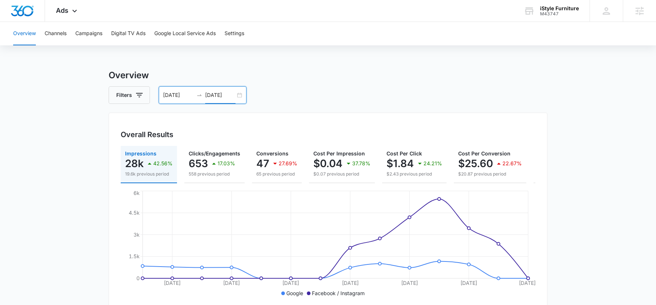
click at [210, 95] on input "[DATE]" at bounding box center [220, 95] width 30 height 8
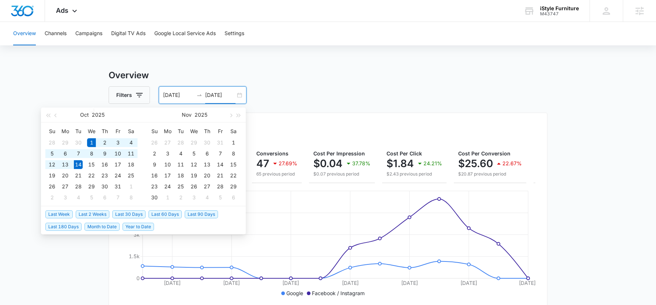
type input "[DATE]"
click at [134, 215] on span "Last 30 Days" at bounding box center [128, 214] width 33 height 8
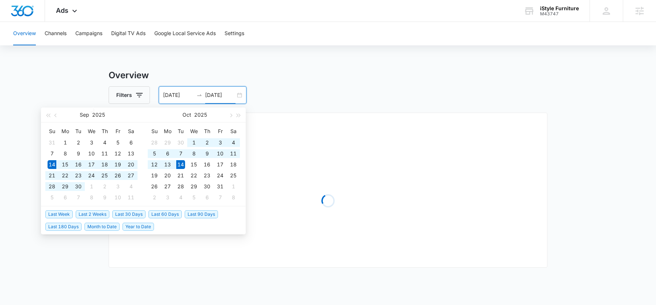
type input "[DATE]"
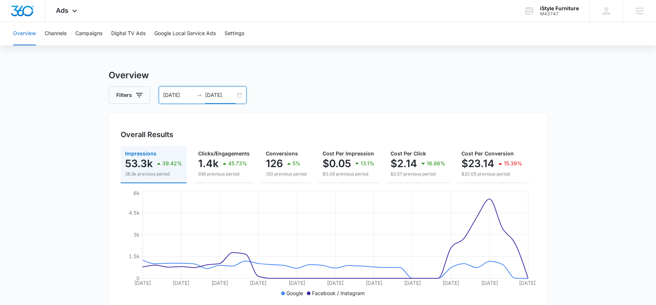
click at [214, 96] on input "[DATE]" at bounding box center [220, 95] width 30 height 8
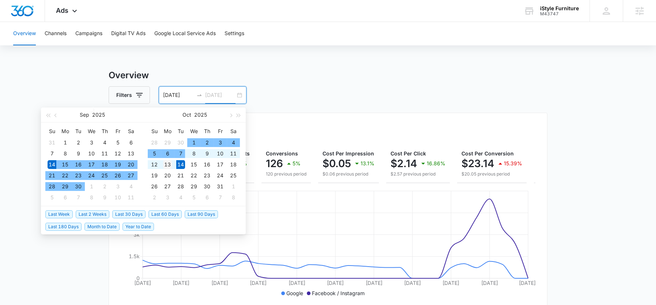
type input "10/13/2025"
click at [169, 164] on div "13" at bounding box center [167, 164] width 9 height 9
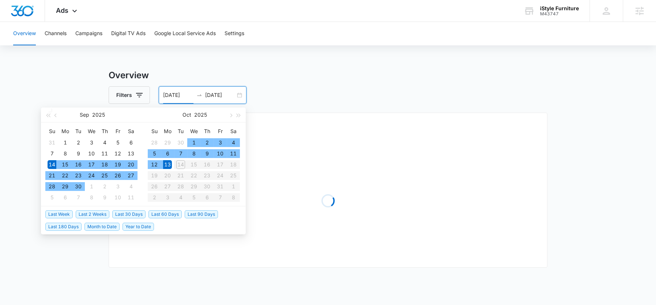
type input "[DATE]"
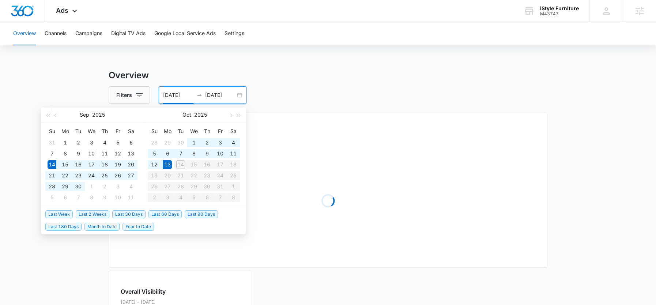
click at [263, 76] on h3 "Overview" at bounding box center [328, 75] width 439 height 13
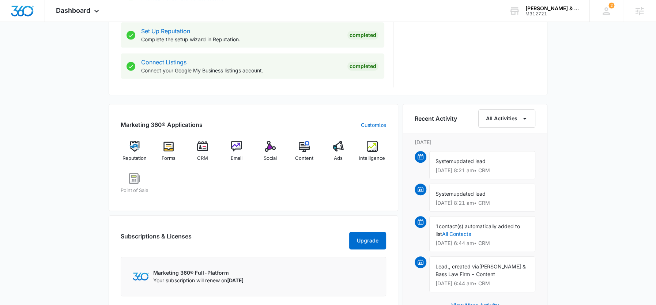
scroll to position [390, 0]
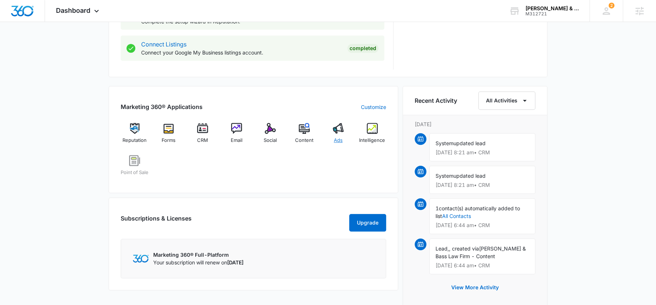
click at [337, 138] on span "Ads" at bounding box center [338, 140] width 9 height 7
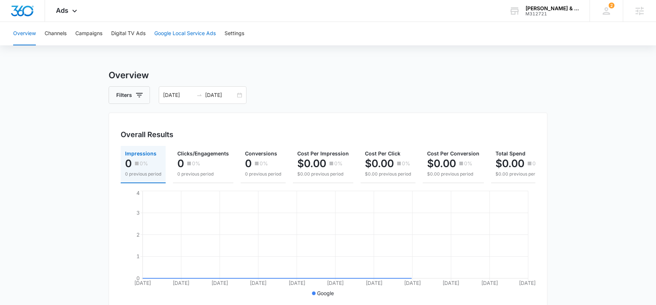
click at [172, 35] on button "Google Local Service Ads" at bounding box center [184, 33] width 61 height 23
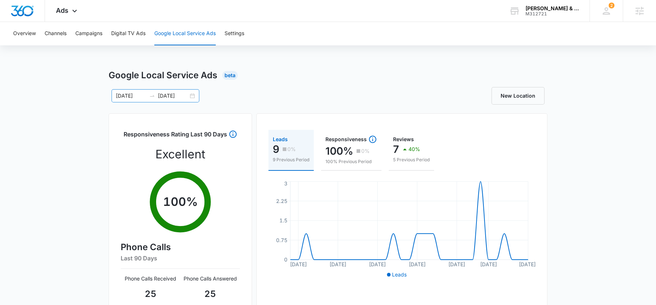
click at [174, 98] on input "[DATE]" at bounding box center [173, 96] width 30 height 8
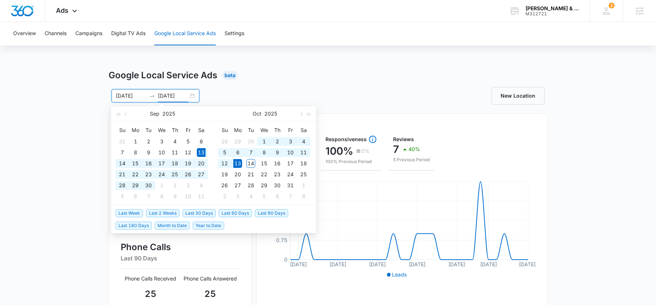
type input "[DATE]"
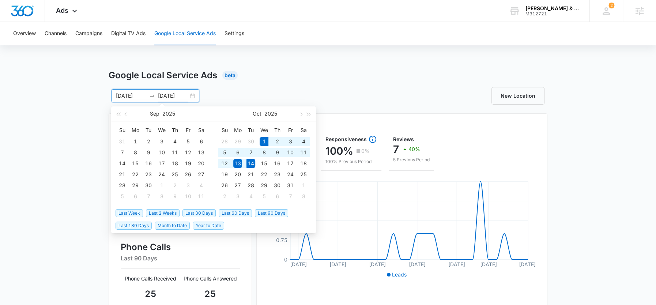
click at [170, 225] on span "Month to Date" at bounding box center [172, 225] width 35 height 8
type input "[DATE]"
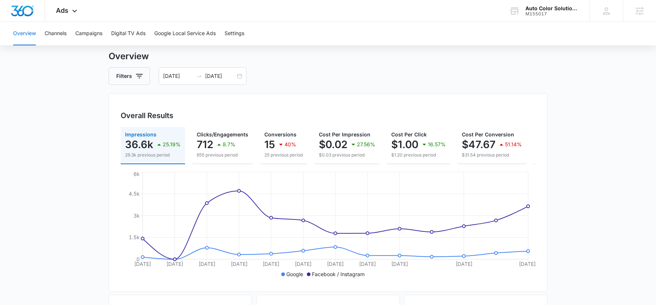
scroll to position [21, 0]
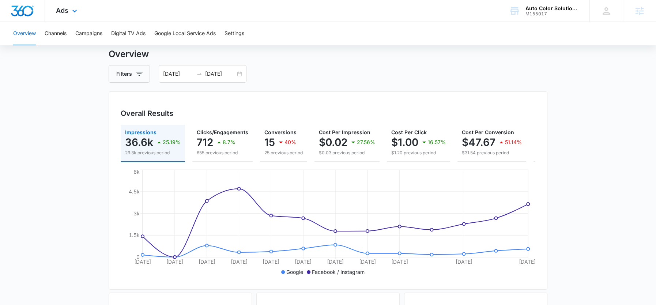
click at [69, 15] on div "Ads Apps Reputation Websites Forms CRM Email Social Shop Payments POS Content A…" at bounding box center [67, 11] width 45 height 22
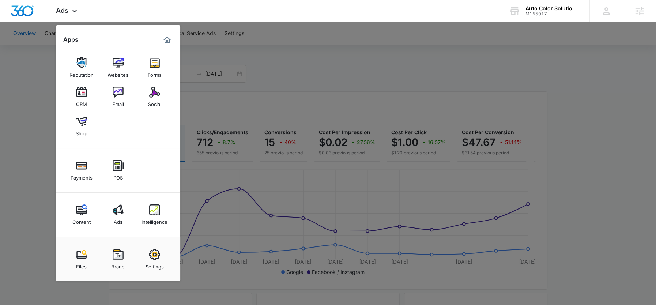
click at [152, 213] on img at bounding box center [154, 209] width 11 height 11
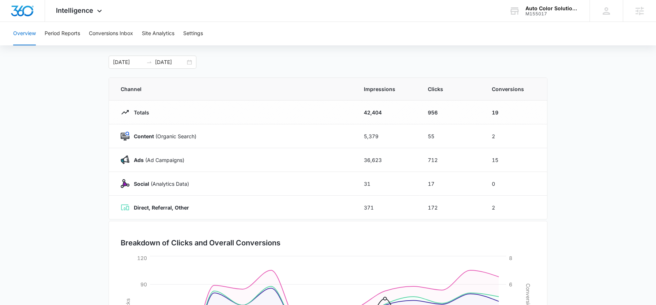
scroll to position [32, 0]
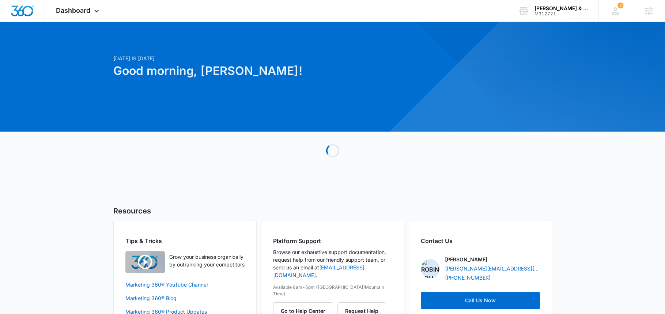
click at [545, 22] on div at bounding box center [656, 175] width 622 height 622
click at [538, 18] on div "[PERSON_NAME] & Bass Law Firm M312721 Your Accounts View All" at bounding box center [552, 11] width 91 height 22
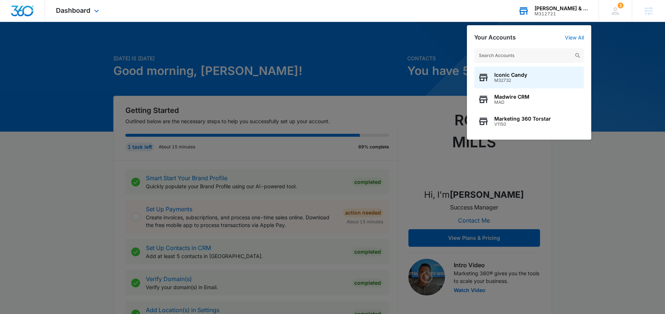
click at [493, 56] on input "text" at bounding box center [529, 55] width 110 height 15
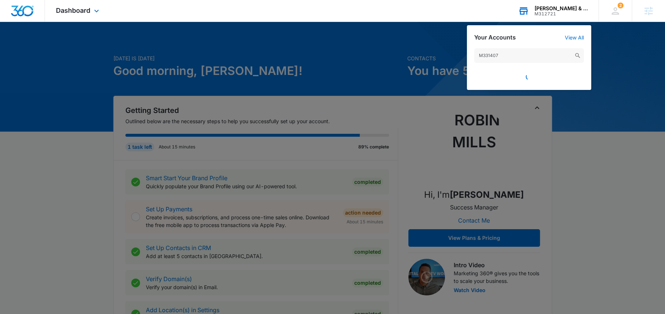
click at [492, 58] on input "M331407" at bounding box center [529, 55] width 110 height 15
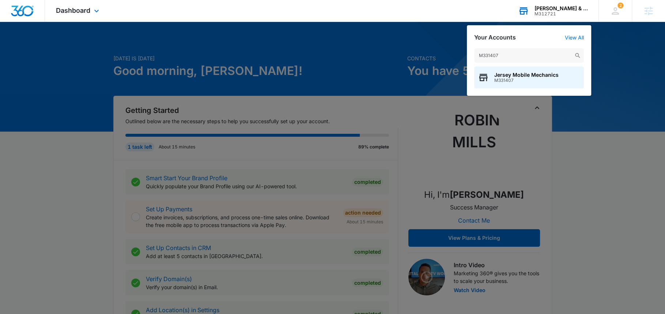
click at [492, 58] on input "M331407" at bounding box center [529, 55] width 110 height 15
type input "M331407"
click at [498, 71] on div "Jersey Mobile Mechanics M331407" at bounding box center [529, 78] width 110 height 22
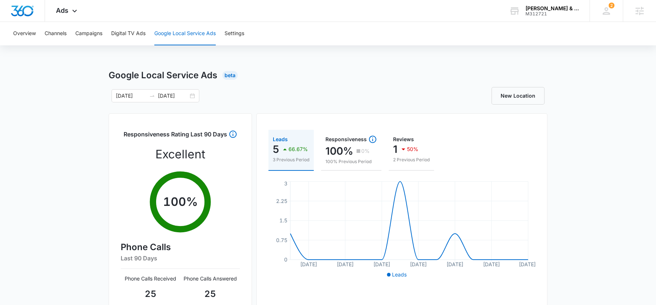
click at [65, 7] on span "Ads" at bounding box center [62, 11] width 12 height 8
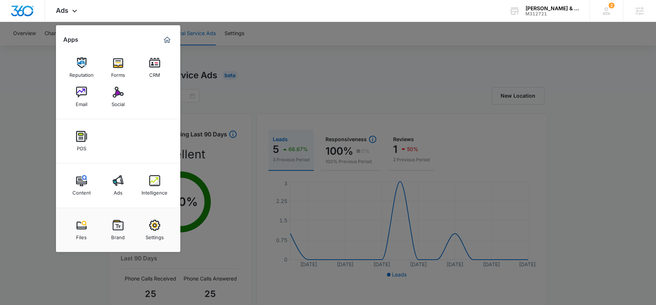
drag, startPoint x: 156, startPoint y: 172, endPoint x: 147, endPoint y: 149, distance: 24.4
click at [156, 172] on link "Intelligence" at bounding box center [155, 185] width 28 height 28
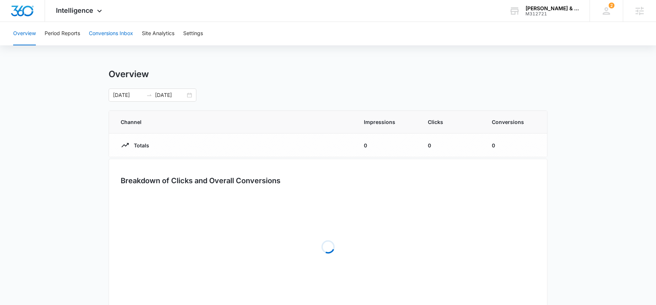
click at [96, 29] on button "Conversions Inbox" at bounding box center [111, 33] width 44 height 23
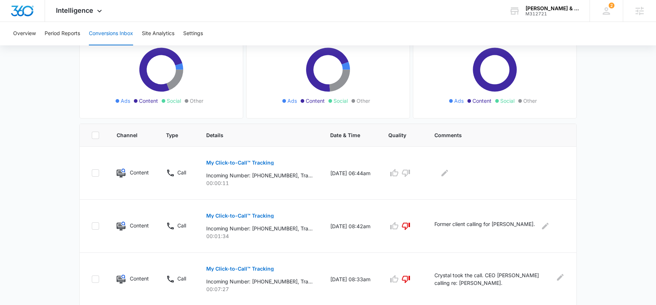
scroll to position [91, 0]
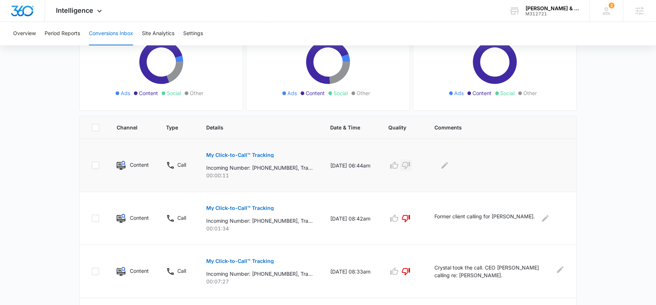
click at [408, 166] on icon "button" at bounding box center [406, 165] width 8 height 7
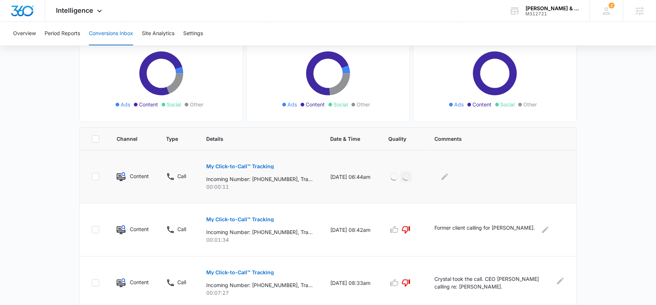
scroll to position [78, 0]
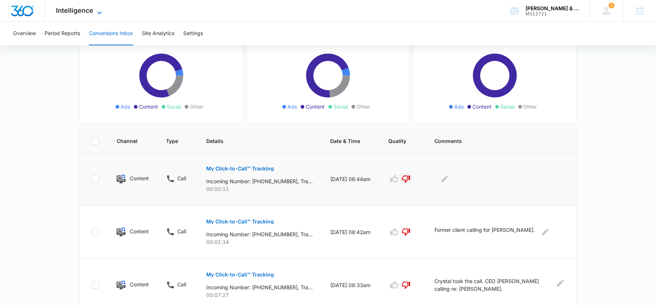
click at [78, 10] on span "Intelligence" at bounding box center [74, 11] width 37 height 8
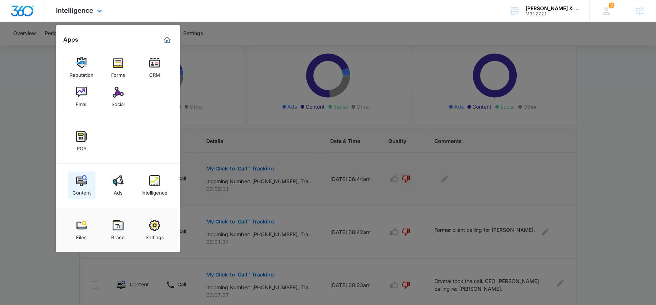
click at [84, 185] on img at bounding box center [81, 180] width 11 height 11
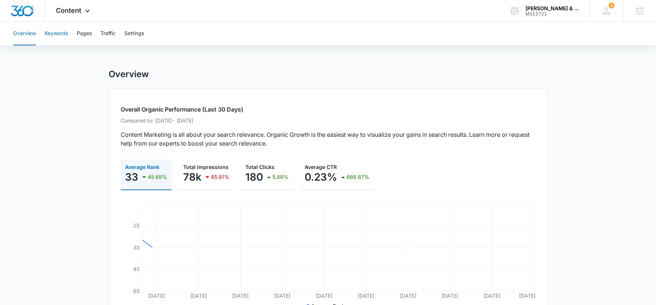
click at [53, 34] on button "Keywords" at bounding box center [56, 33] width 23 height 23
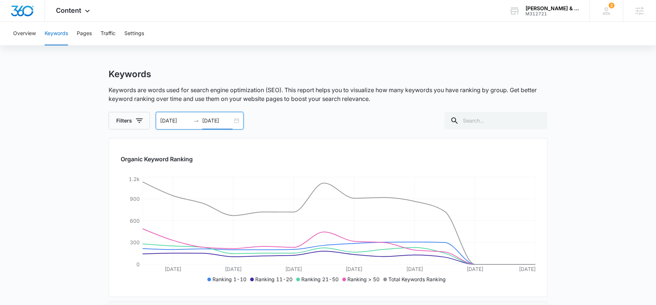
click at [210, 118] on input "[DATE]" at bounding box center [217, 121] width 30 height 8
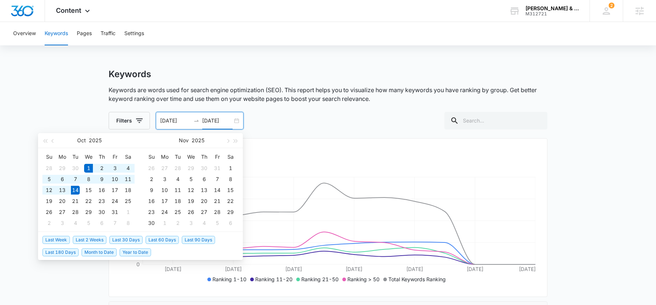
type input "[DATE]"
click at [131, 238] on span "Last 30 Days" at bounding box center [125, 240] width 33 height 8
type input "[DATE]"
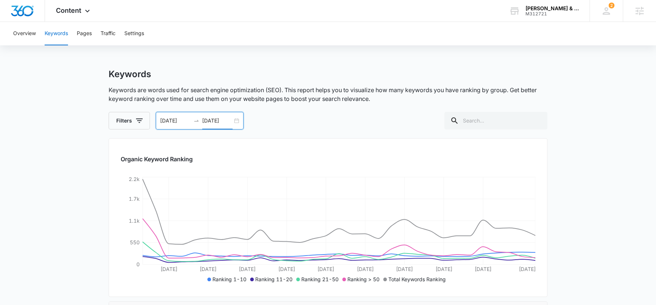
click at [214, 121] on input "[DATE]" at bounding box center [217, 121] width 30 height 8
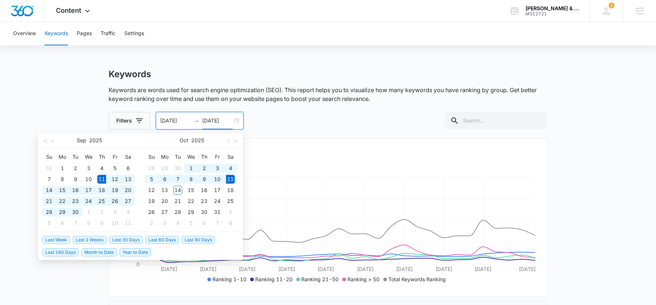
type input "[DATE]"
click at [195, 236] on span "Last 90 Days" at bounding box center [198, 240] width 33 height 8
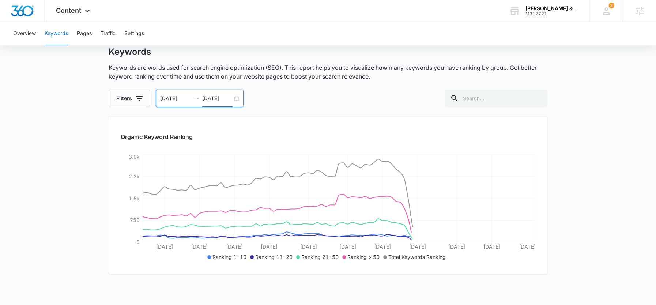
scroll to position [23, 0]
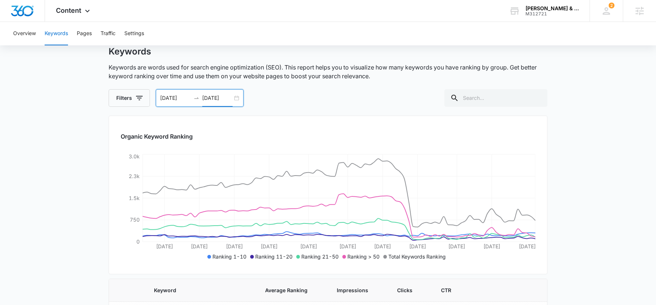
click at [218, 102] on div "[DATE] [DATE]" at bounding box center [200, 98] width 88 height 18
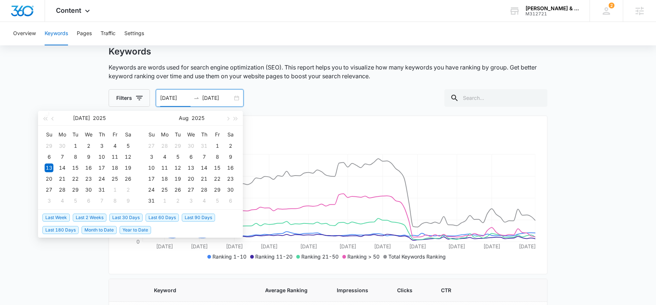
click at [128, 216] on span "Last 30 Days" at bounding box center [125, 217] width 33 height 8
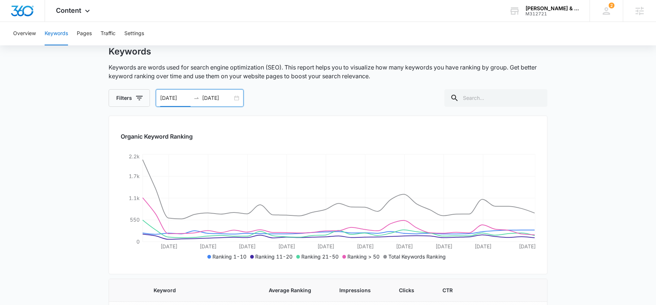
click at [171, 99] on input "[DATE]" at bounding box center [175, 98] width 30 height 8
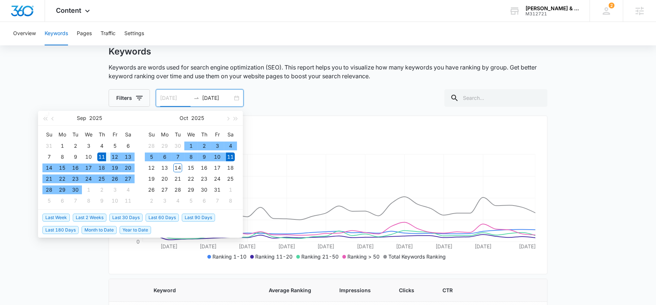
click at [112, 158] on div "12" at bounding box center [114, 156] width 9 height 9
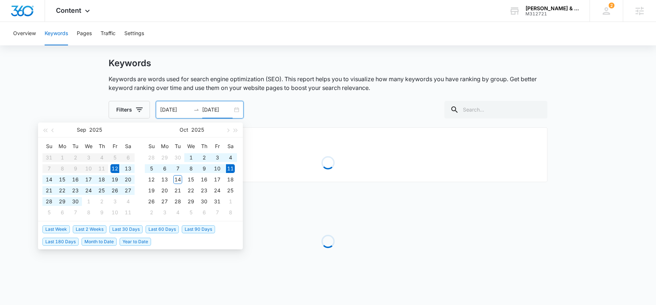
scroll to position [11, 0]
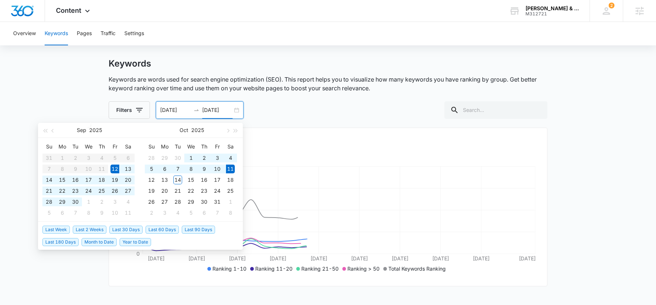
click at [297, 96] on div "Keywords Keywords are words used for search engine optimization (SEO). This rep…" at bounding box center [328, 88] width 439 height 61
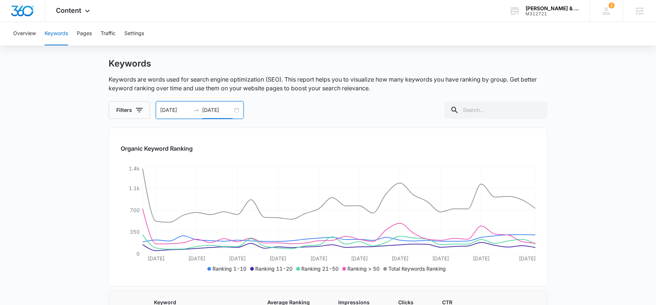
click at [177, 113] on input "[DATE]" at bounding box center [175, 110] width 30 height 8
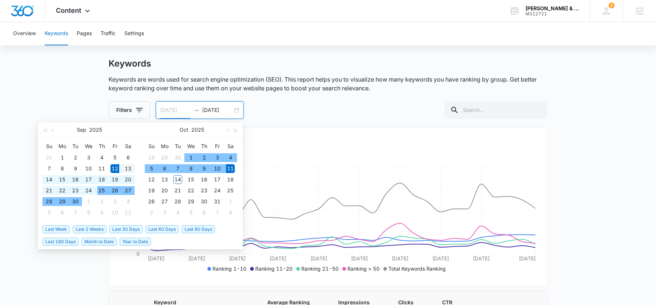
type input "[DATE]"
click at [126, 169] on div "13" at bounding box center [128, 168] width 9 height 9
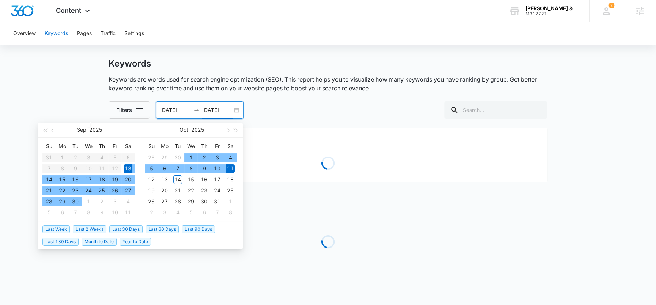
type input "[DATE]"
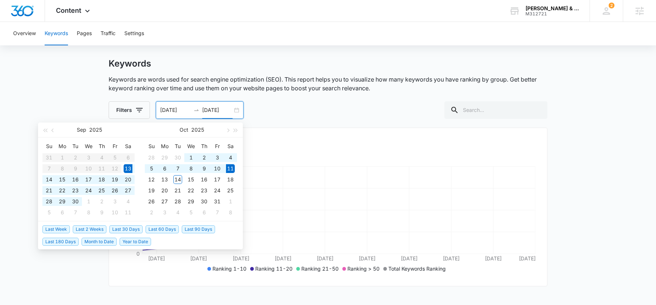
click at [311, 96] on div "Keywords Keywords are words used for search engine optimization (SEO). This rep…" at bounding box center [328, 88] width 439 height 61
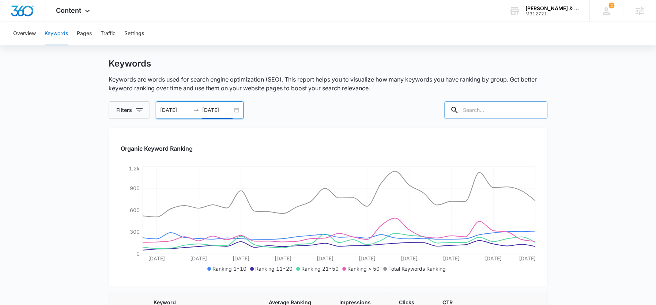
click at [503, 107] on input "text" at bounding box center [495, 110] width 103 height 18
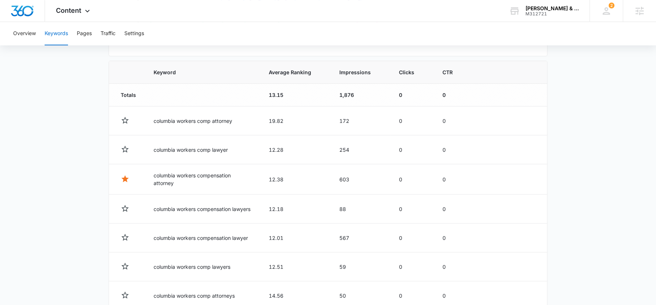
scroll to position [241, 0]
click at [497, 177] on button "Performance Details" at bounding box center [508, 179] width 54 height 14
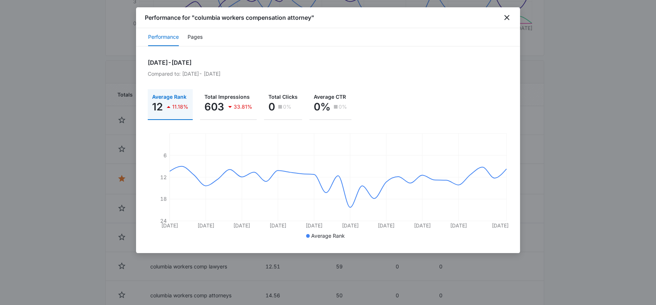
click at [577, 128] on div at bounding box center [328, 152] width 656 height 305
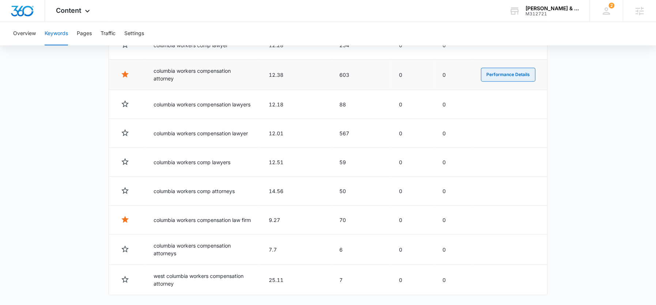
scroll to position [345, 0]
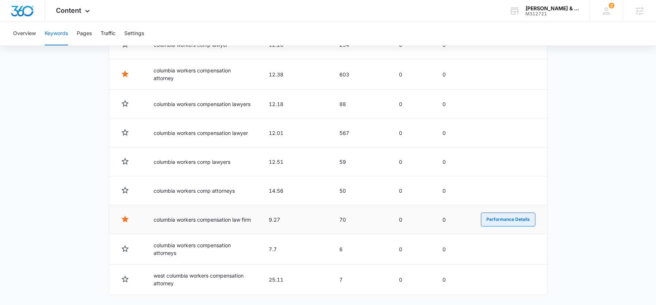
click at [498, 219] on button "Performance Details" at bounding box center [508, 219] width 54 height 14
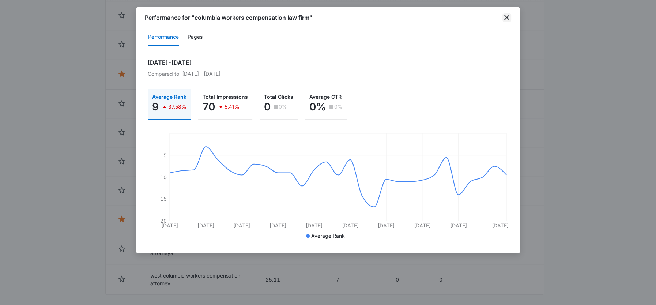
click at [504, 18] on icon "close" at bounding box center [506, 17] width 9 height 9
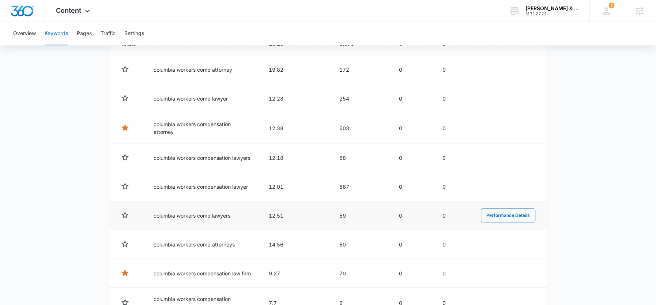
scroll to position [0, 0]
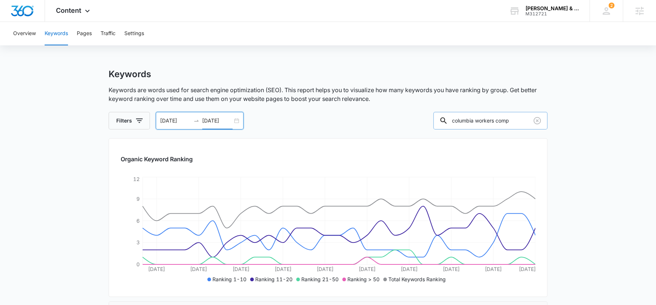
click at [493, 119] on input "columbia workers comp" at bounding box center [490, 121] width 114 height 18
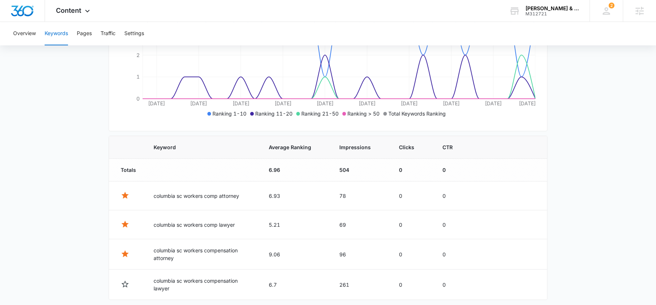
scroll to position [192, 0]
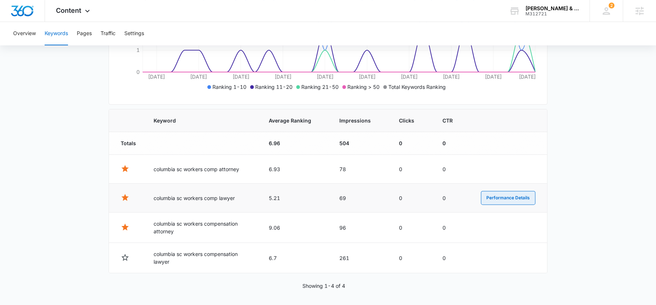
click at [500, 194] on button "Performance Details" at bounding box center [508, 198] width 54 height 14
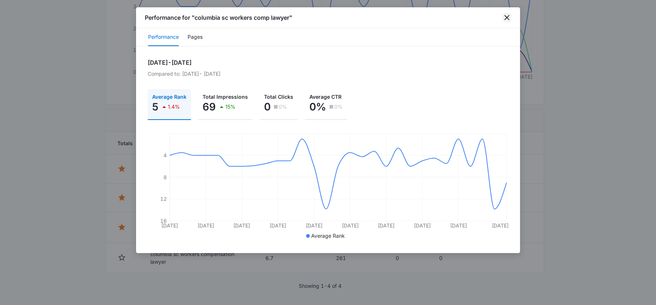
click at [504, 16] on icon "close" at bounding box center [506, 17] width 5 height 5
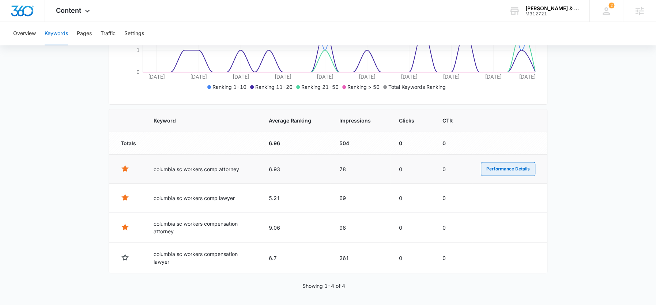
click at [499, 169] on button "Performance Details" at bounding box center [508, 169] width 54 height 14
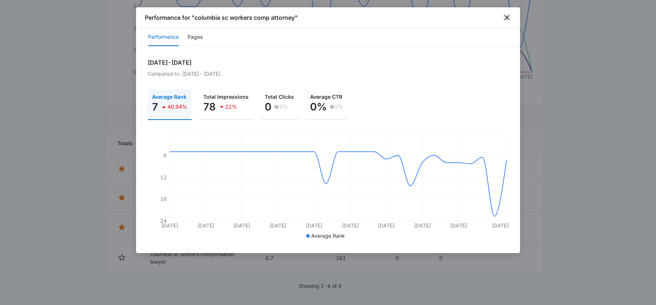
click at [506, 18] on icon "close" at bounding box center [506, 17] width 5 height 5
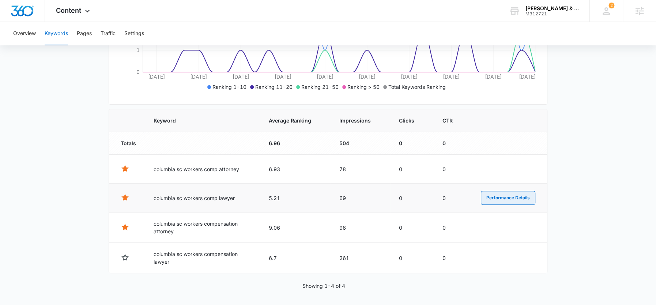
click at [507, 198] on button "Performance Details" at bounding box center [508, 198] width 54 height 14
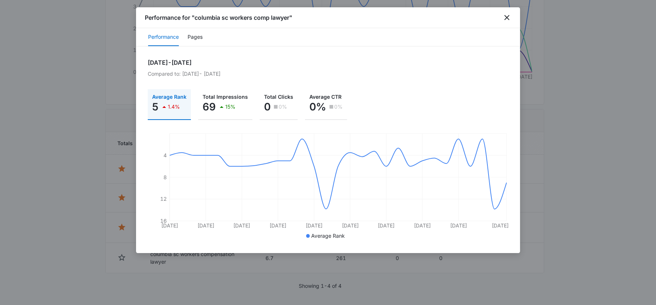
click at [504, 12] on div "Performance for "columbia sc workers comp lawyer"" at bounding box center [328, 17] width 384 height 21
click at [507, 15] on icon "close" at bounding box center [506, 17] width 9 height 9
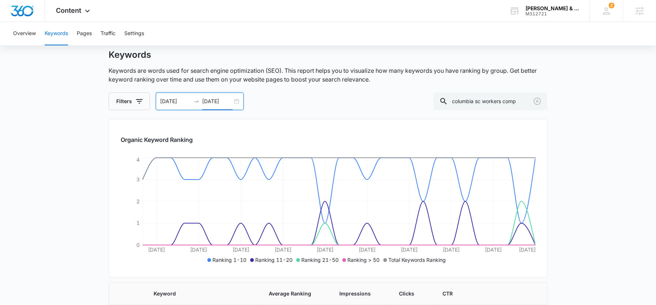
scroll to position [0, 0]
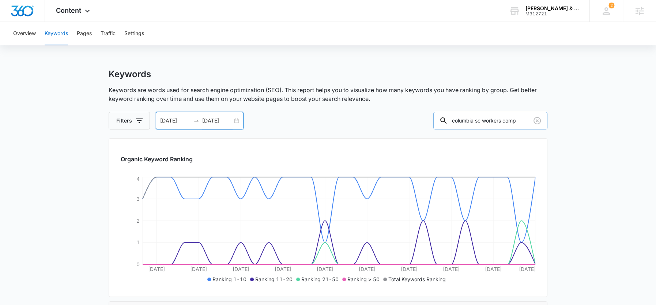
click at [497, 119] on input "columbia sc workers comp" at bounding box center [490, 121] width 114 height 18
paste input "rock hill workers comp attorney"
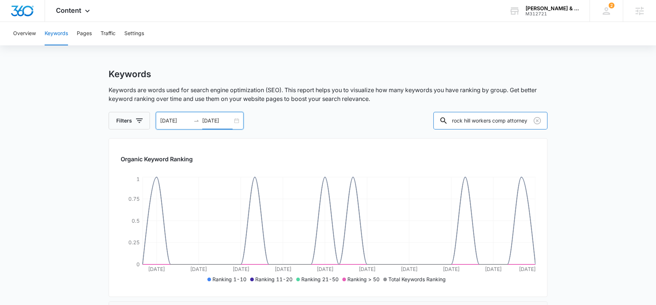
drag, startPoint x: 507, startPoint y: 120, endPoint x: 506, endPoint y: 131, distance: 10.6
click at [506, 132] on div "Keywords Keywords are words used for search engine optimization (SEO). This rep…" at bounding box center [328, 239] width 439 height 341
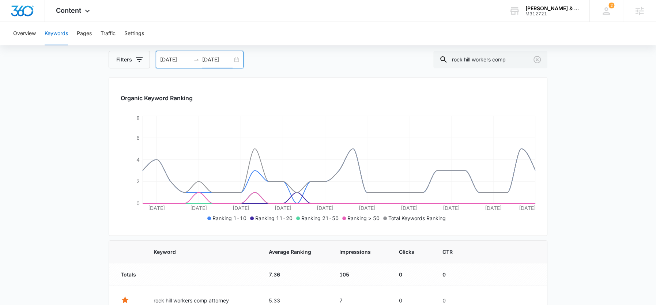
scroll to position [50, 0]
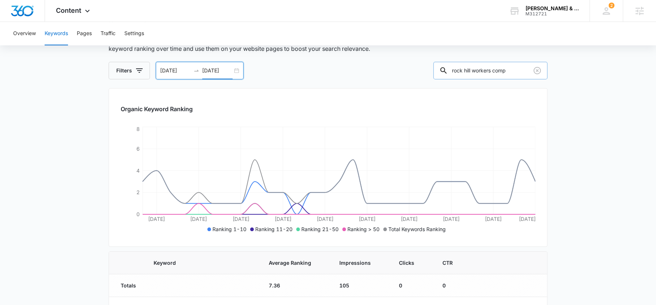
click at [497, 67] on input "rock hill workers comp" at bounding box center [490, 71] width 114 height 18
paste input "[GEOGRAPHIC_DATA]"
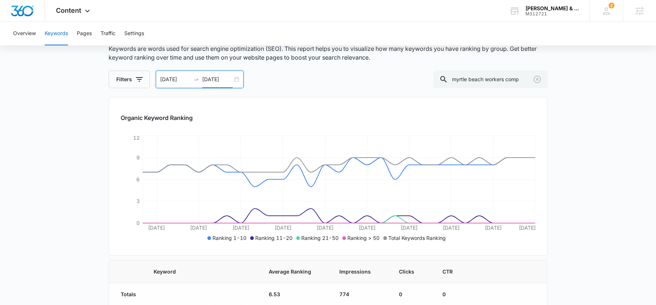
scroll to position [0, 0]
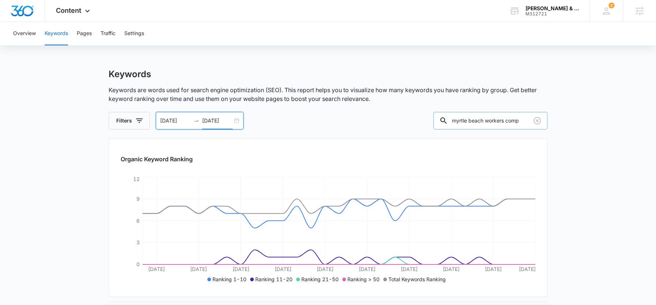
click at [501, 121] on input "myrtle beach workers comp" at bounding box center [490, 121] width 114 height 18
paste input "charleston sc"
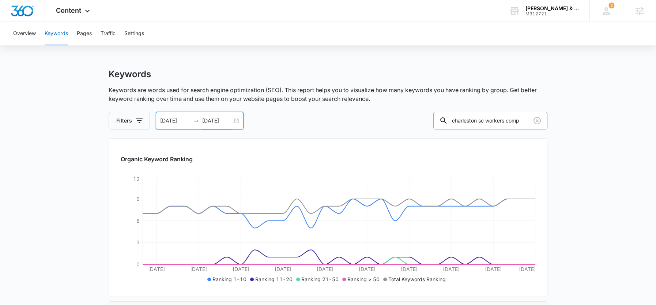
type input "charleston sc workers comp"
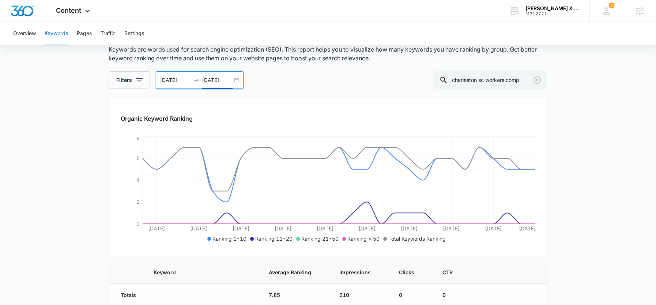
scroll to position [0, 0]
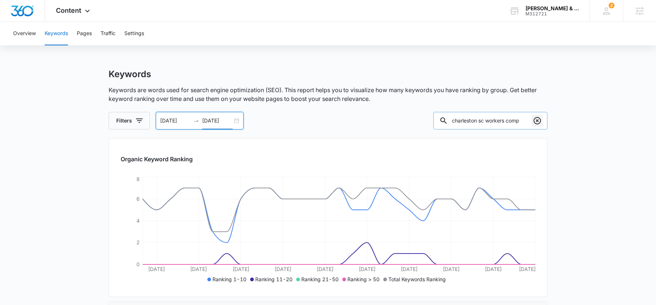
click at [538, 122] on icon "Clear" at bounding box center [536, 120] width 9 height 9
